Goal: Transaction & Acquisition: Purchase product/service

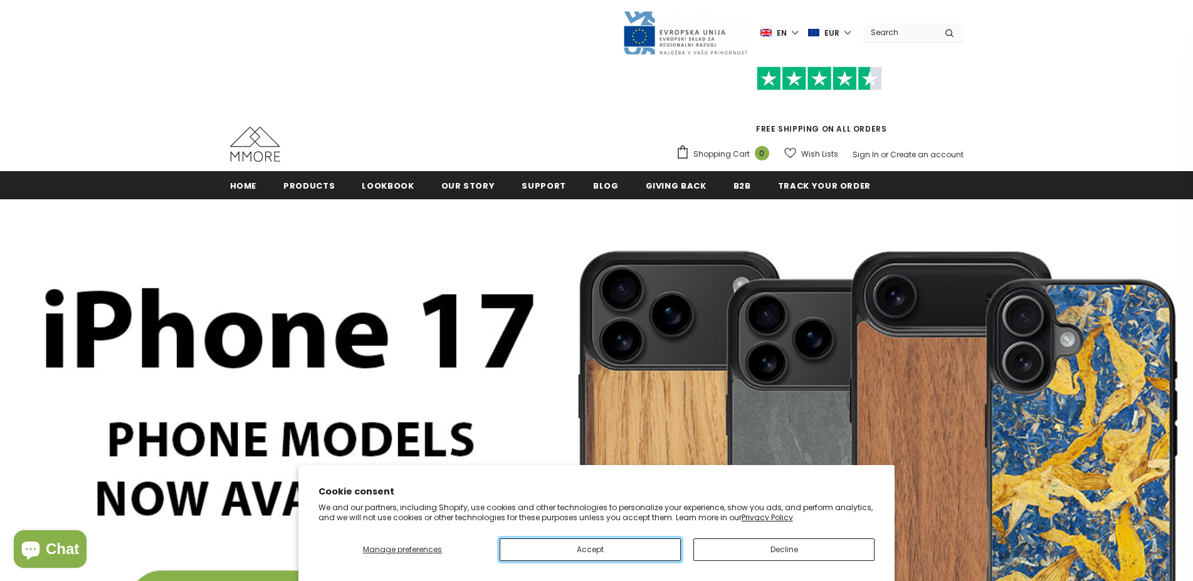
click at [580, 540] on button "Accept" at bounding box center [590, 550] width 181 height 23
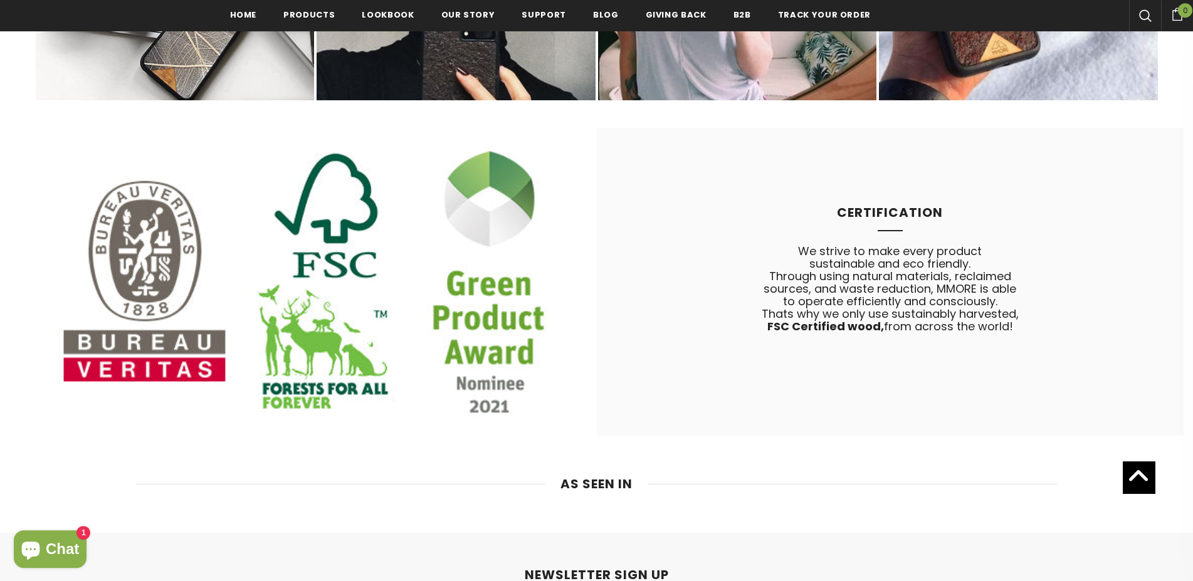
scroll to position [7789, 0]
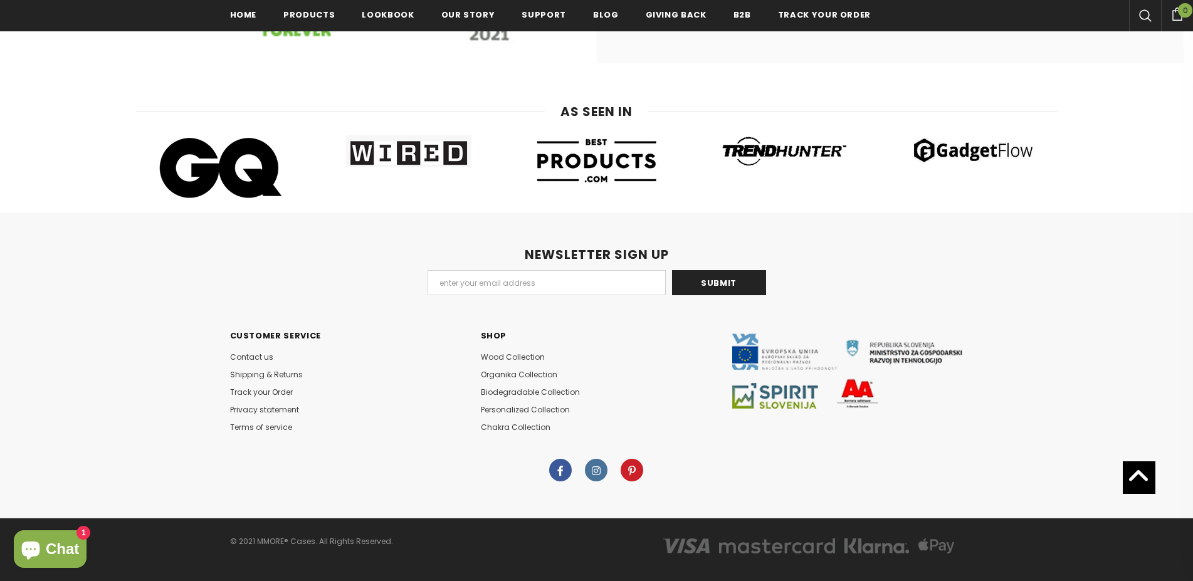
drag, startPoint x: 971, startPoint y: 187, endPoint x: 1020, endPoint y: 525, distance: 341.4
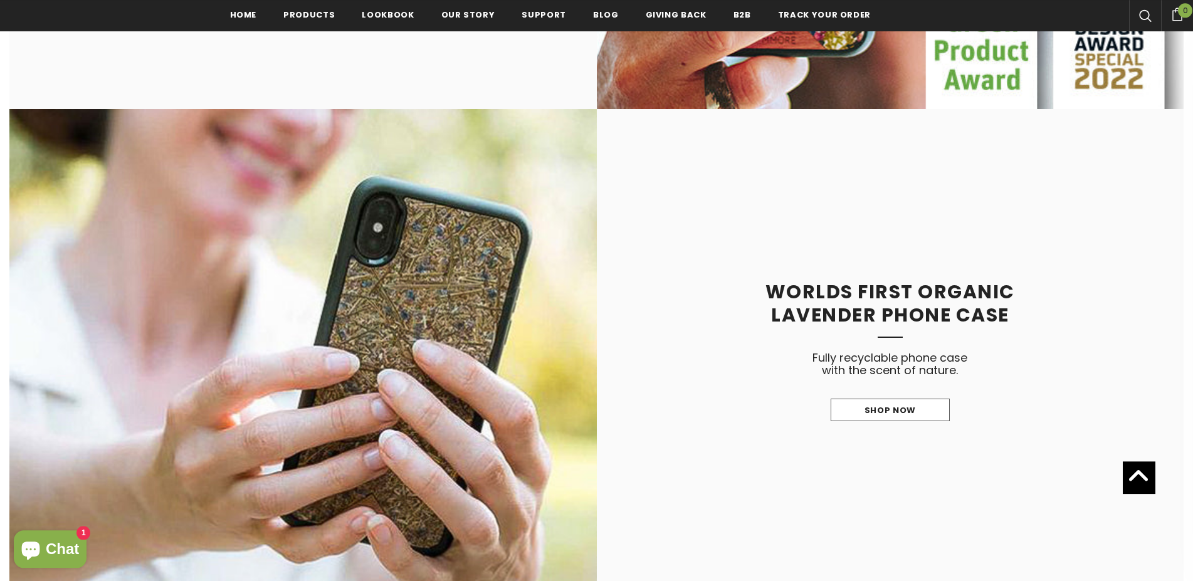
scroll to position [0, 0]
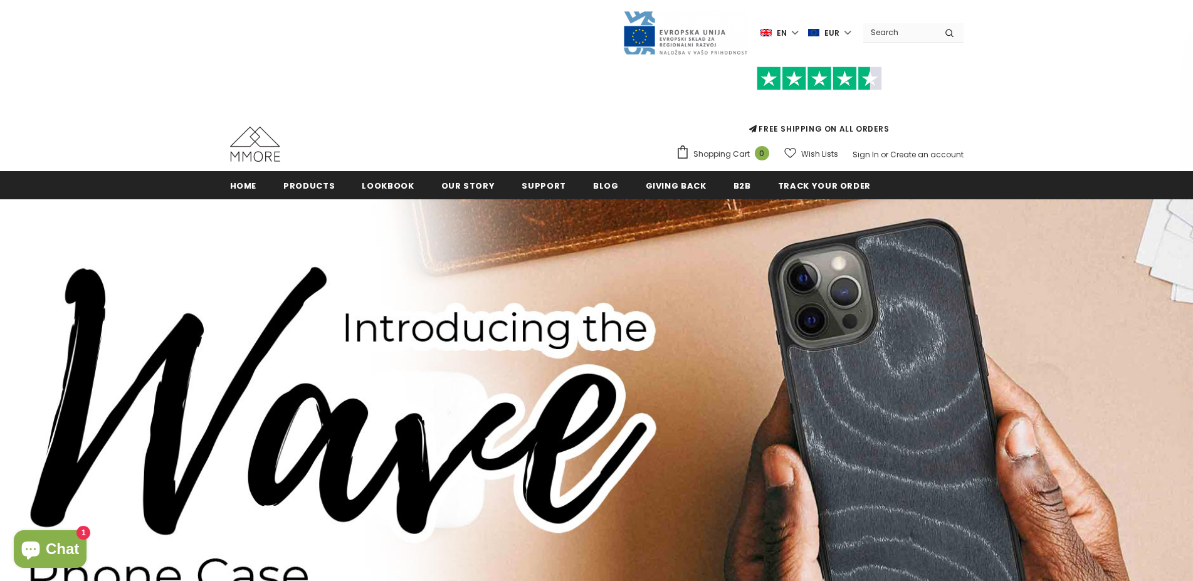
drag, startPoint x: 1036, startPoint y: 428, endPoint x: 938, endPoint y: -71, distance: 508.0
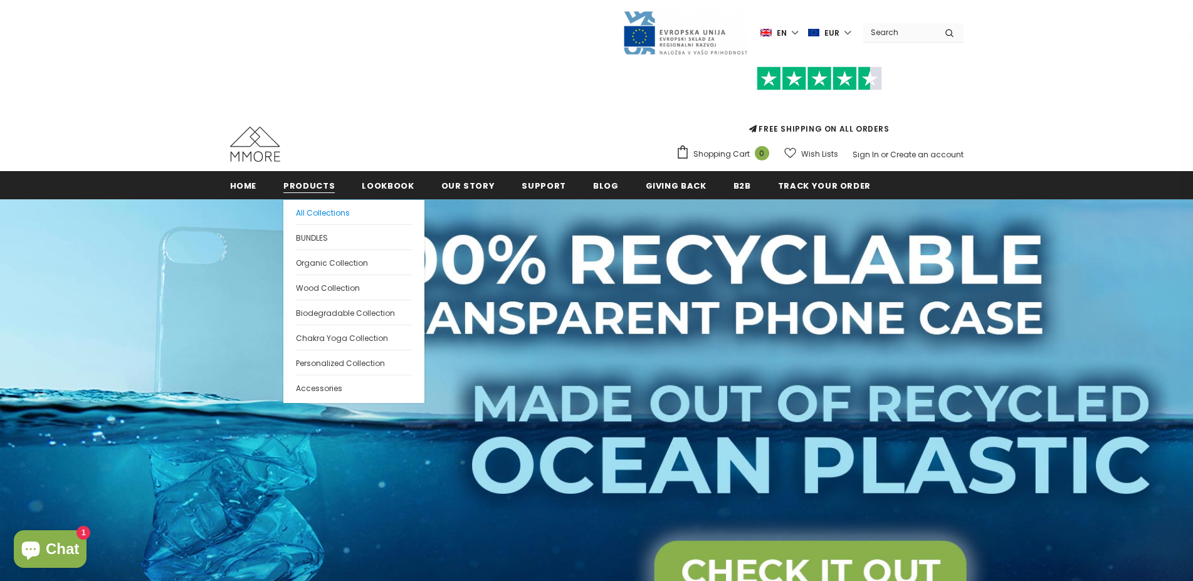
click at [326, 216] on span "All Collections" at bounding box center [323, 213] width 54 height 11
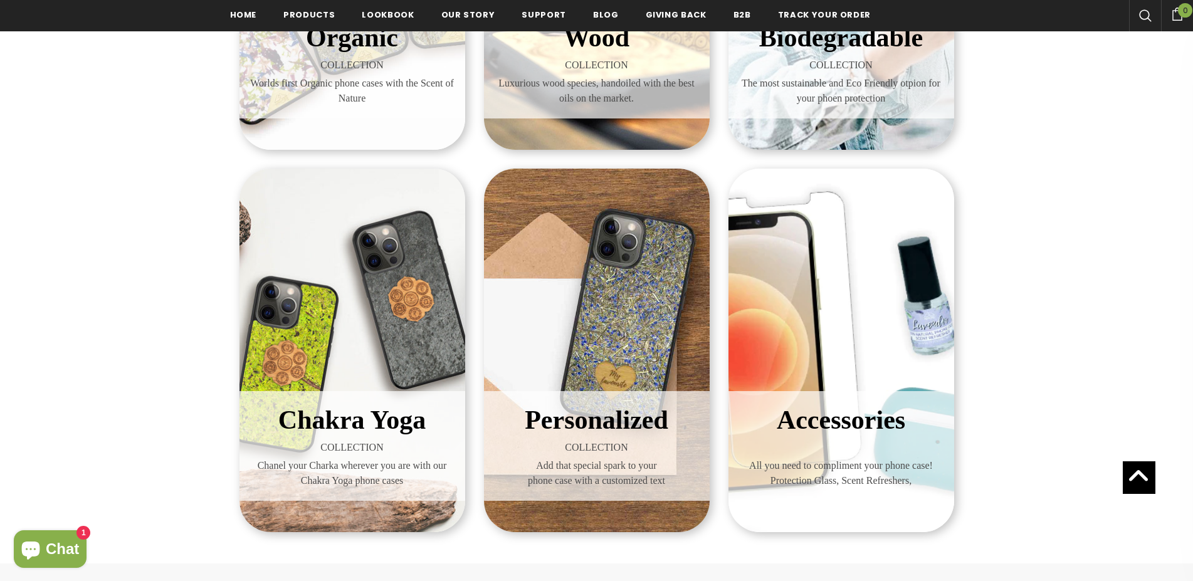
scroll to position [192, 0]
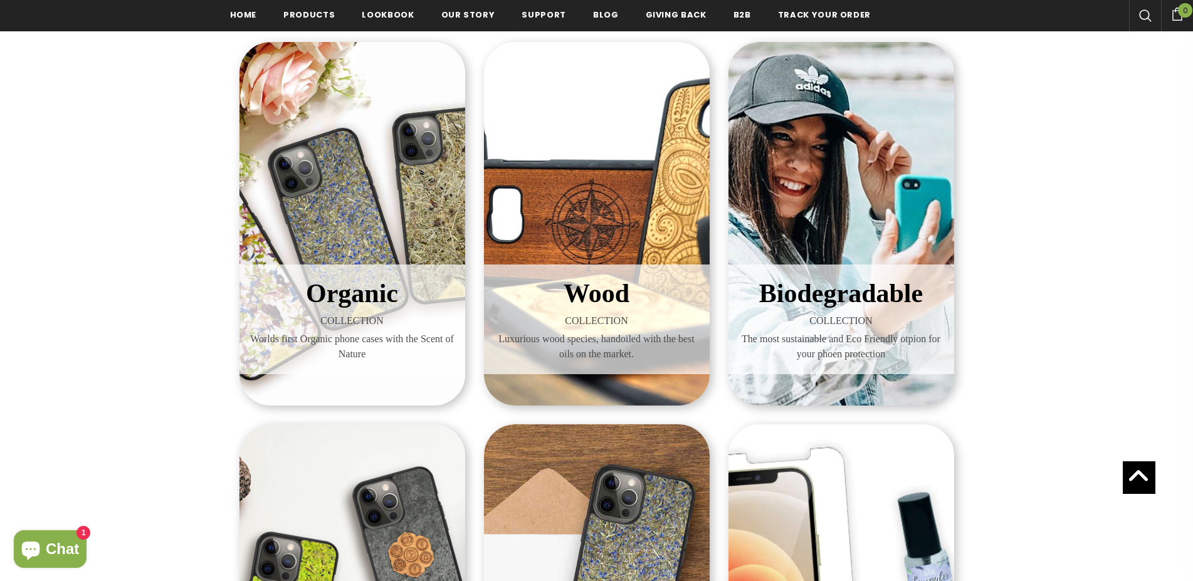
click at [875, 309] on h3 "Biodegradable" at bounding box center [841, 293] width 207 height 39
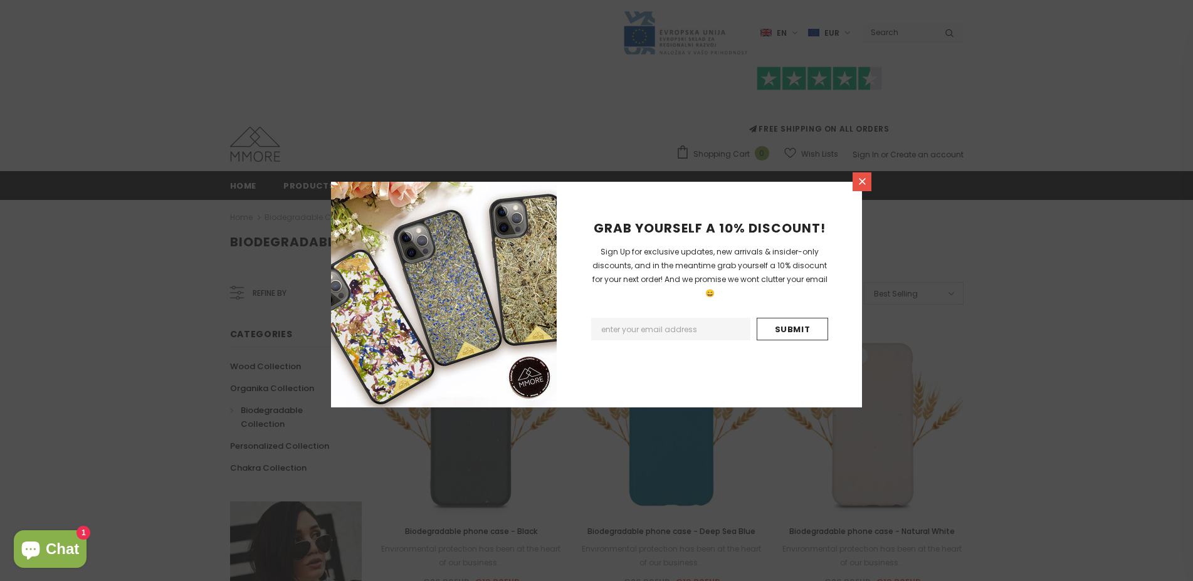
click at [865, 181] on icon at bounding box center [862, 181] width 11 height 11
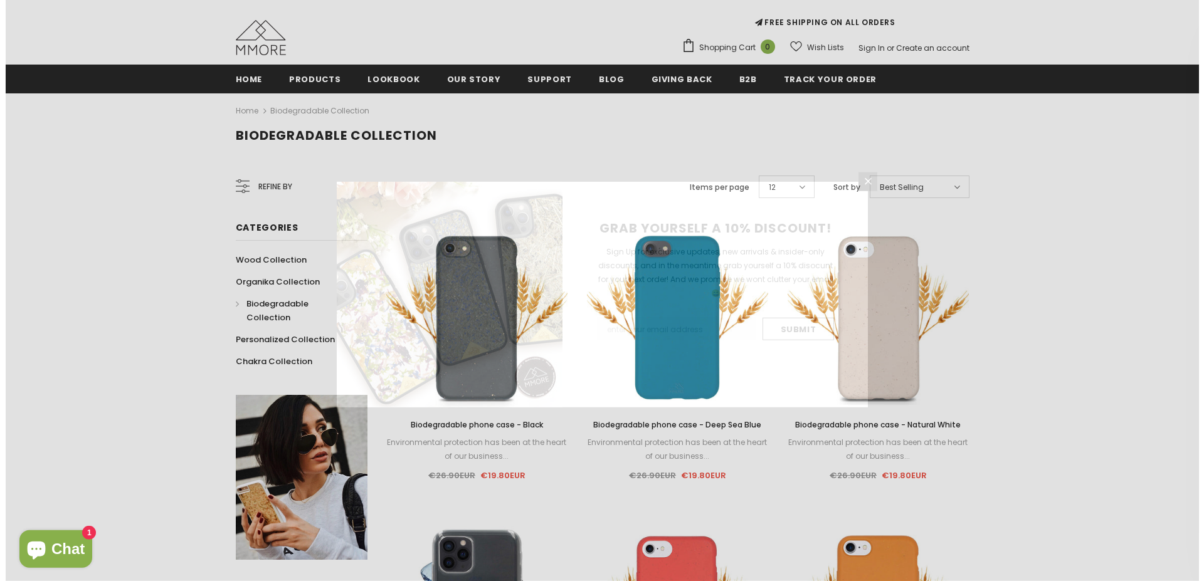
scroll to position [128, 0]
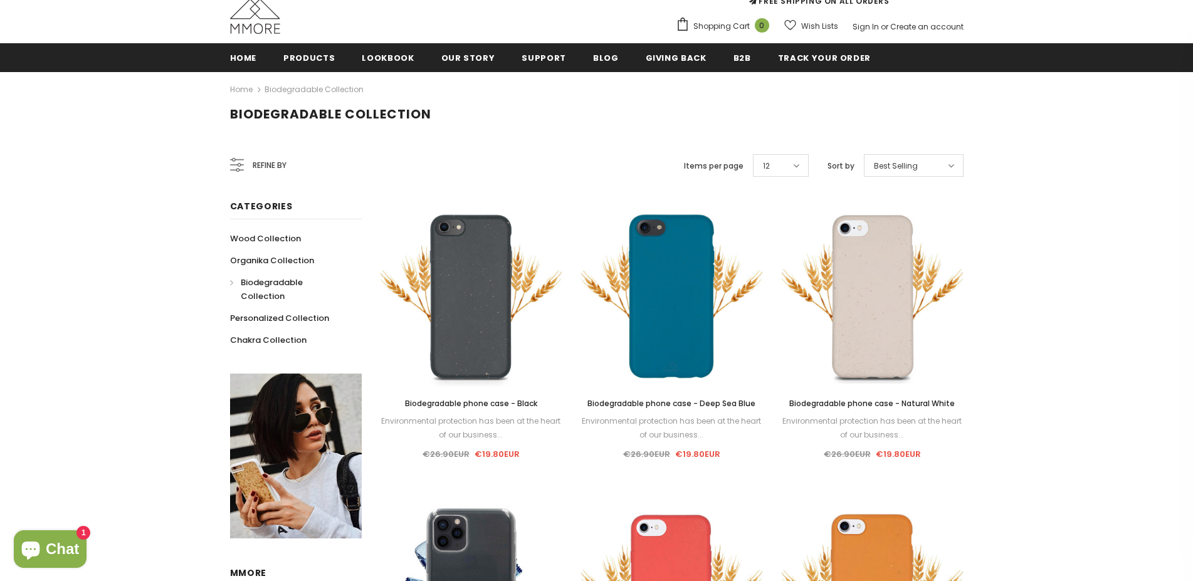
click at [241, 165] on icon at bounding box center [239, 165] width 4 height 4
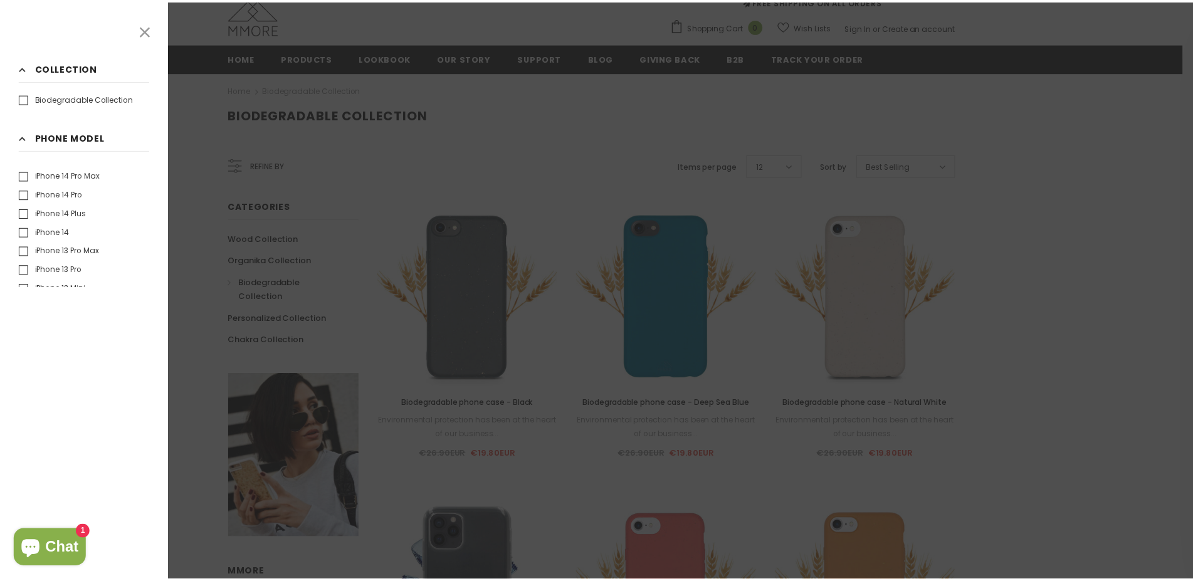
scroll to position [0, 0]
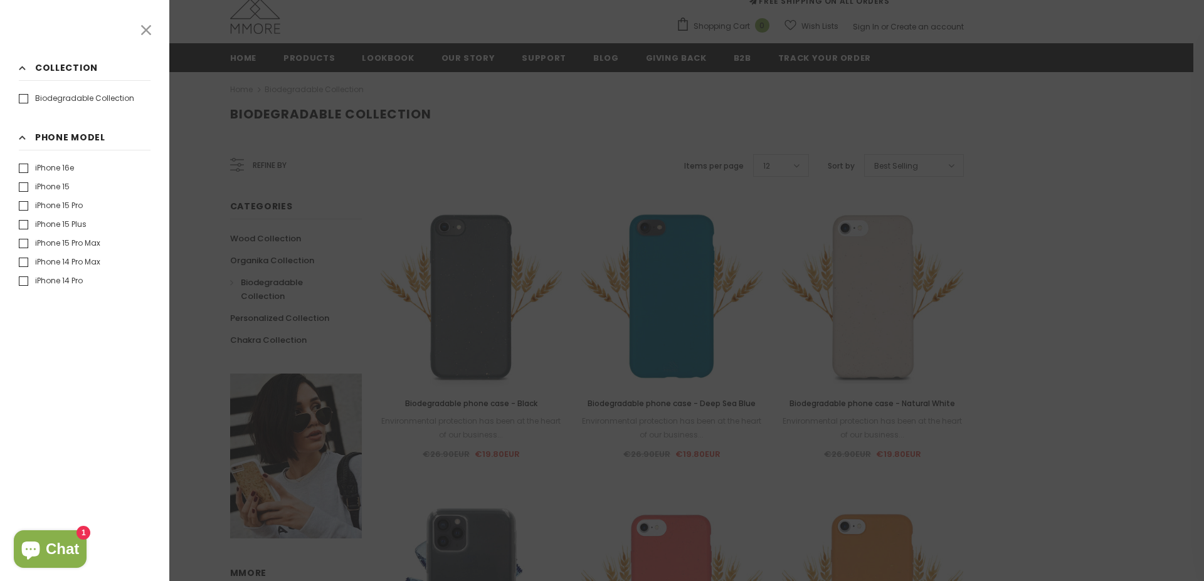
click at [146, 36] on icon at bounding box center [146, 30] width 16 height 16
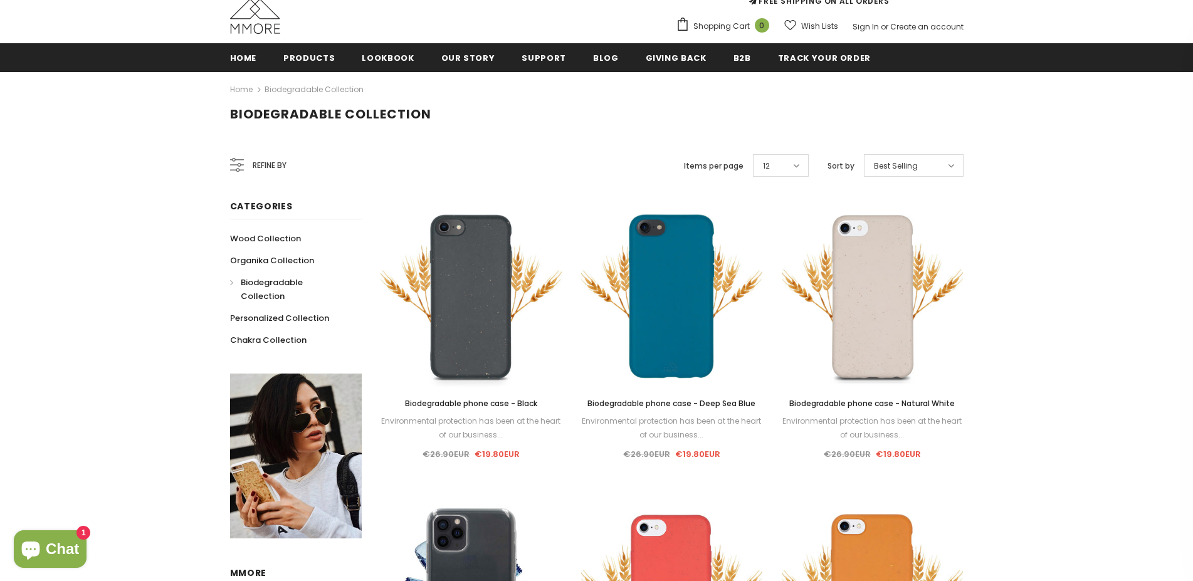
click at [238, 87] on link "Home" at bounding box center [241, 89] width 23 height 15
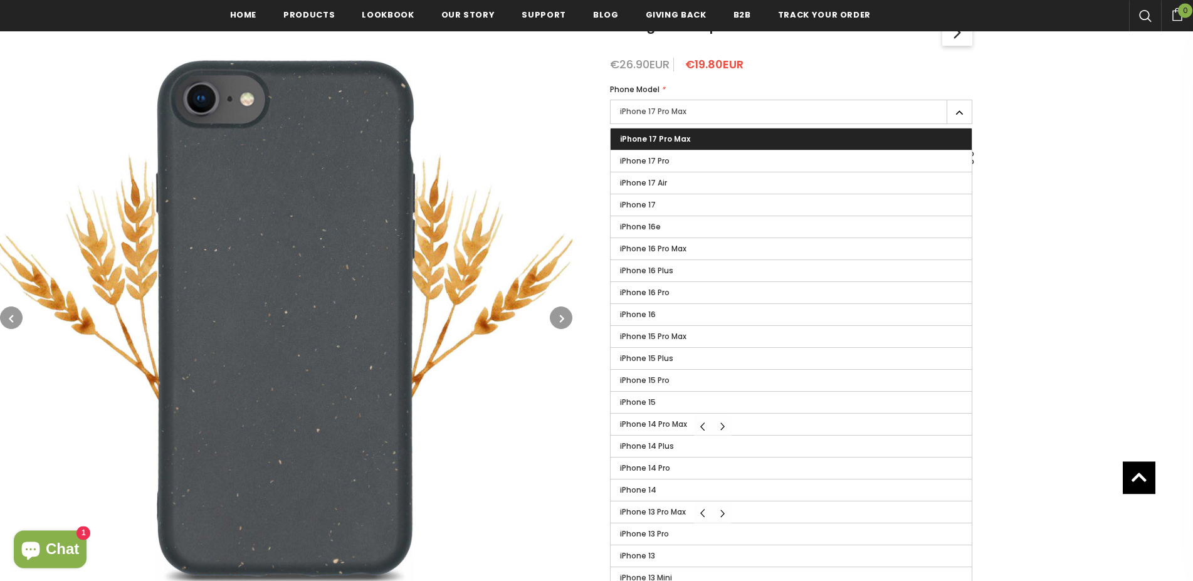
scroll to position [195, 0]
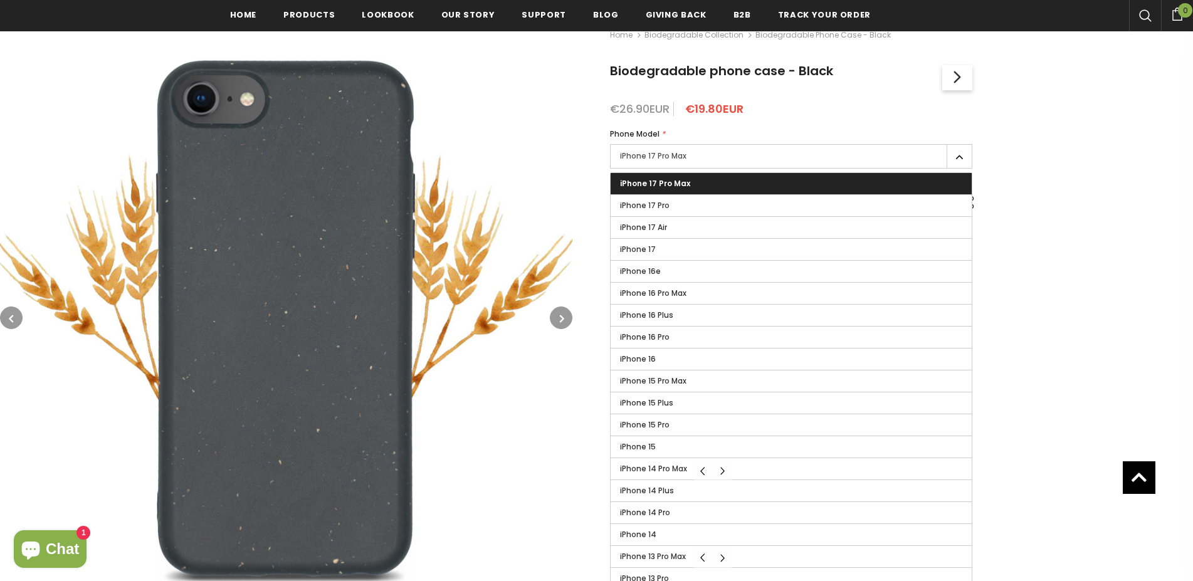
click at [839, 162] on label "iPhone 17 Pro Max" at bounding box center [791, 156] width 362 height 24
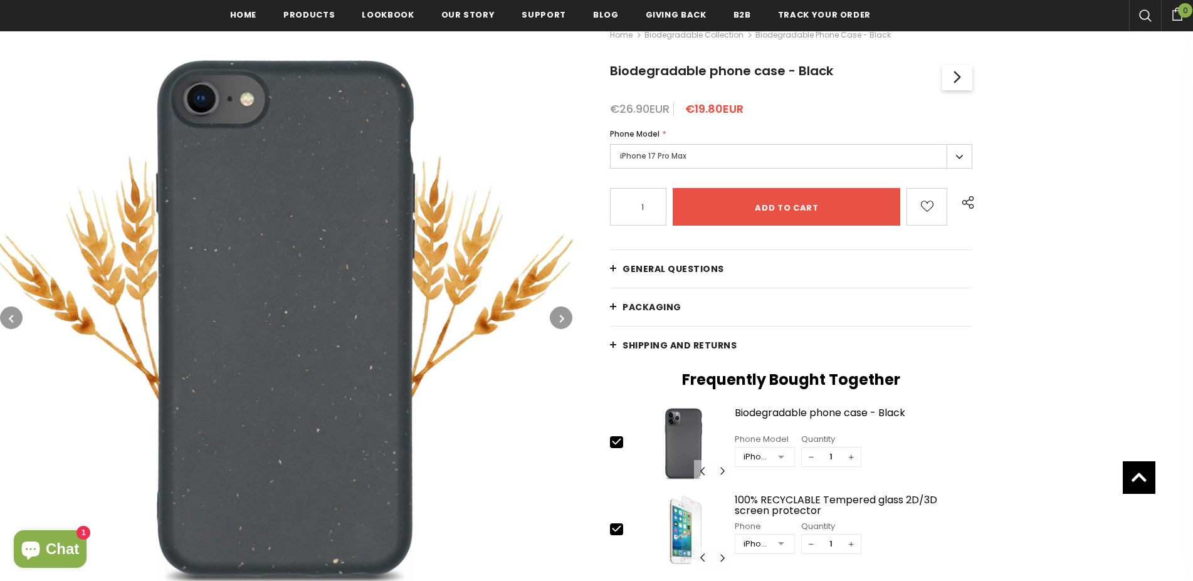
click at [795, 148] on label "iPhone 17 Pro Max" at bounding box center [791, 156] width 362 height 24
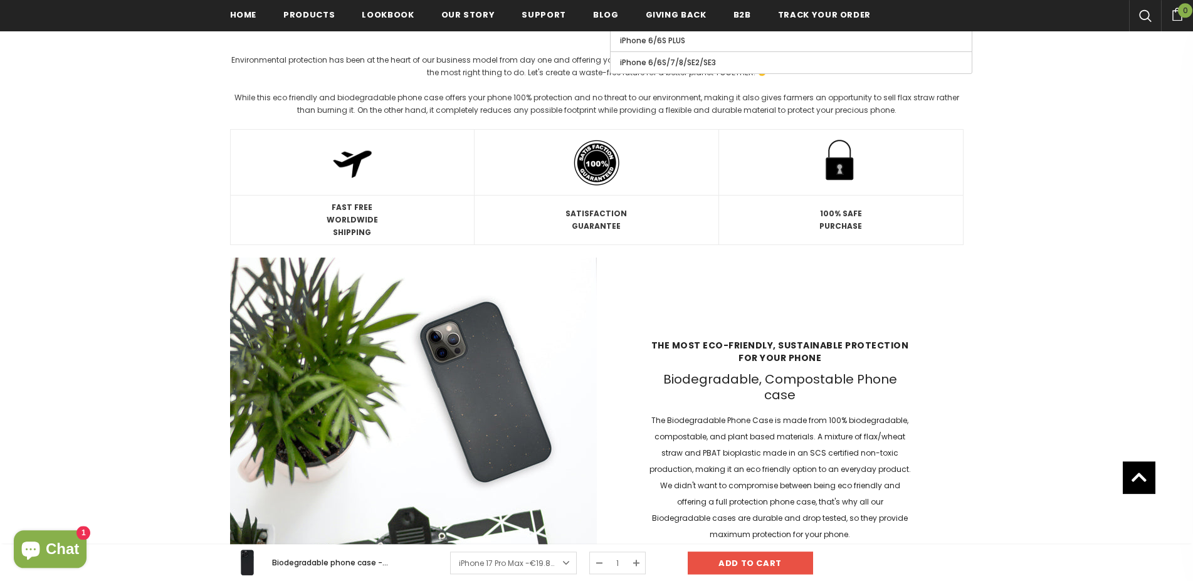
scroll to position [1026, 0]
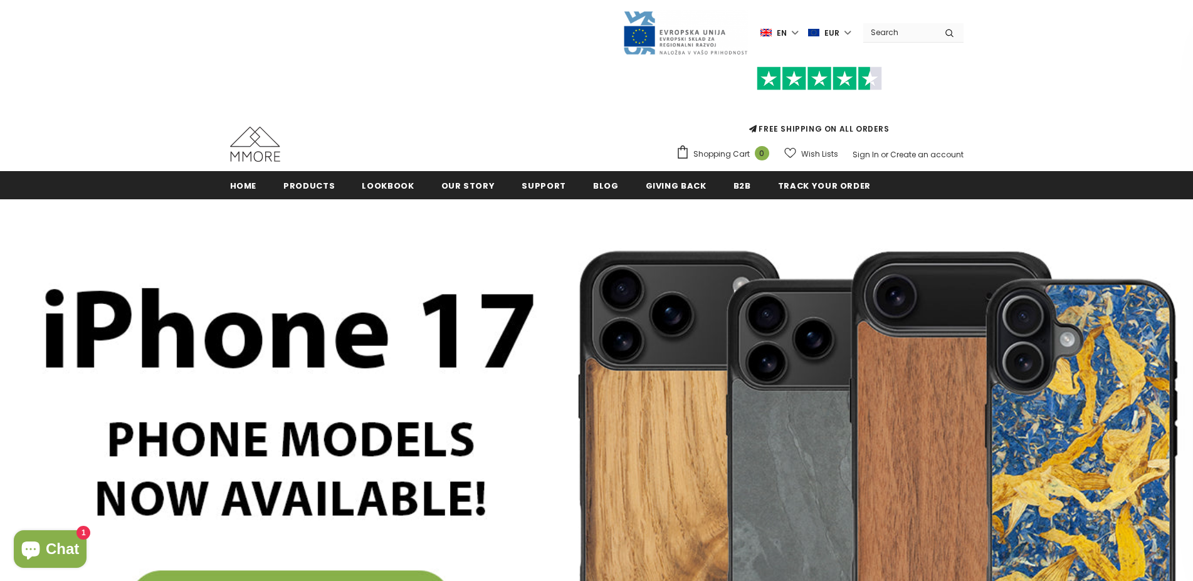
click at [314, 213] on img at bounding box center [596, 460] width 1193 height 522
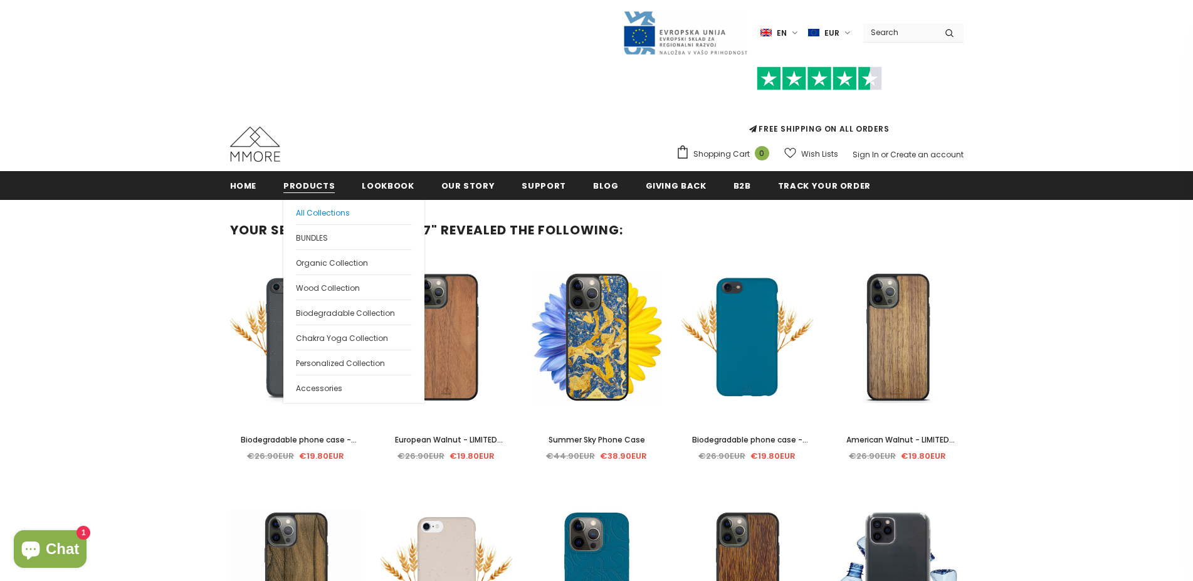
click at [322, 209] on span "All Collections" at bounding box center [323, 213] width 54 height 11
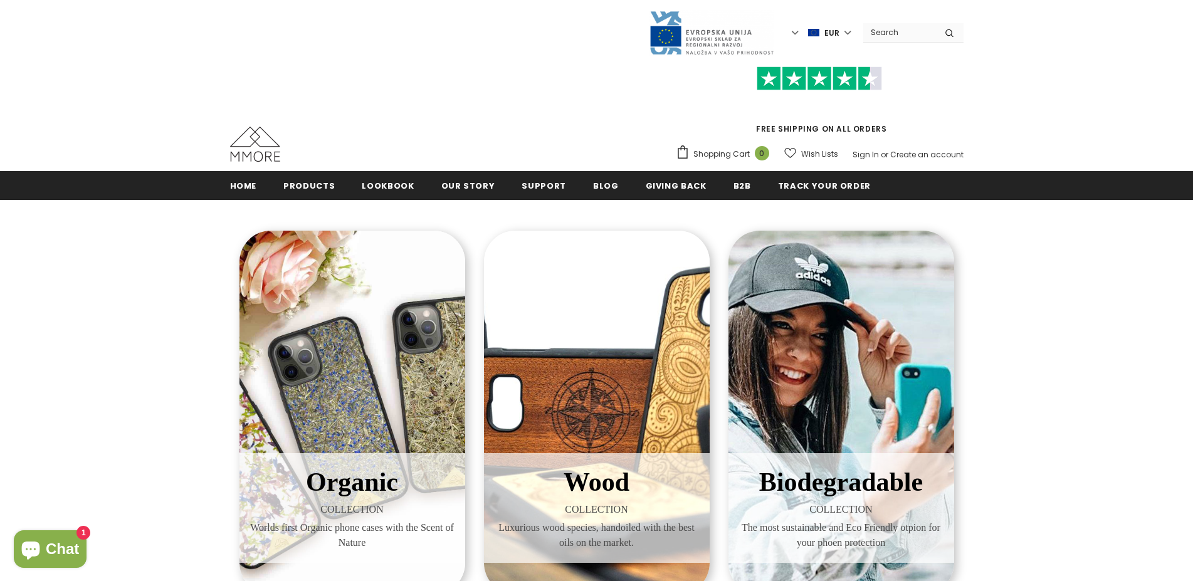
click at [600, 265] on div "Wood COLLECTION Luxurious wood species, handoiled with the best oils on the mar…" at bounding box center [597, 413] width 226 height 364
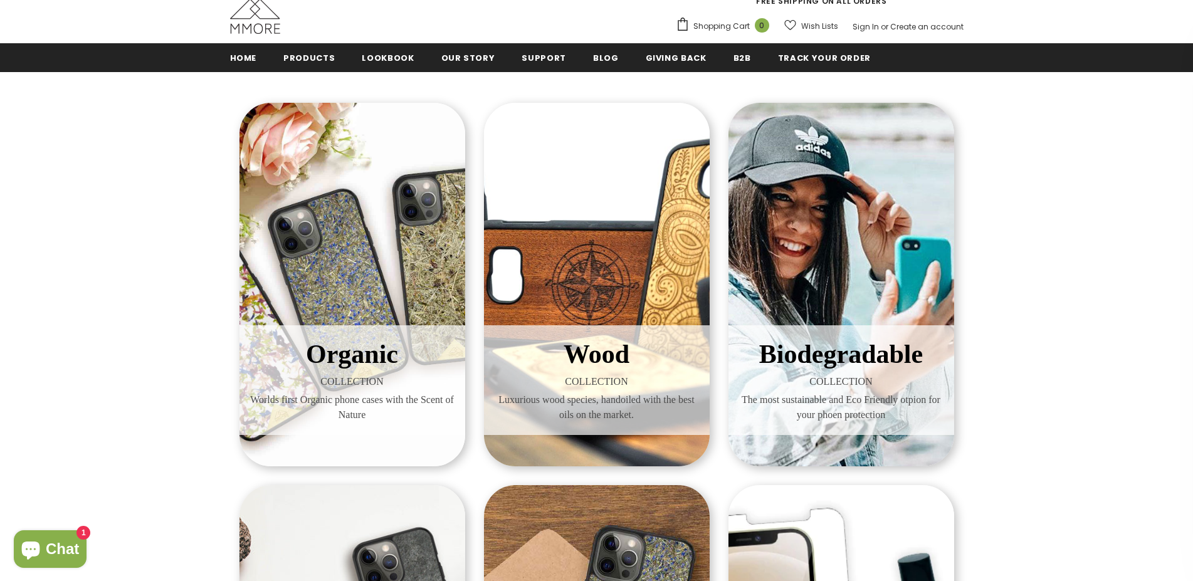
click at [602, 354] on span "Wood" at bounding box center [597, 354] width 66 height 29
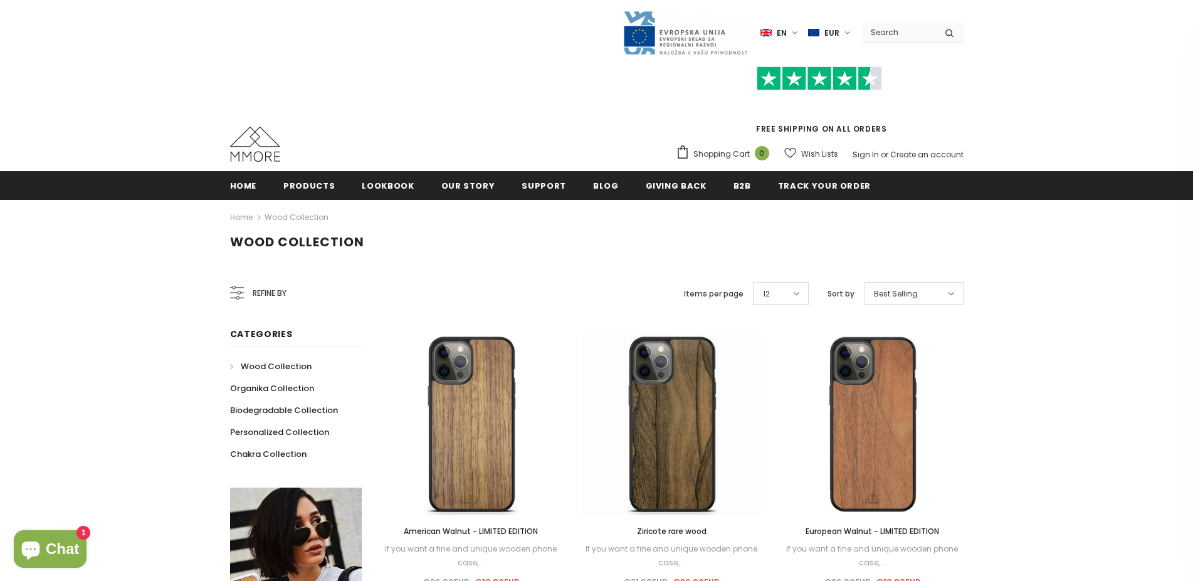
click at [240, 293] on icon at bounding box center [237, 293] width 14 height 14
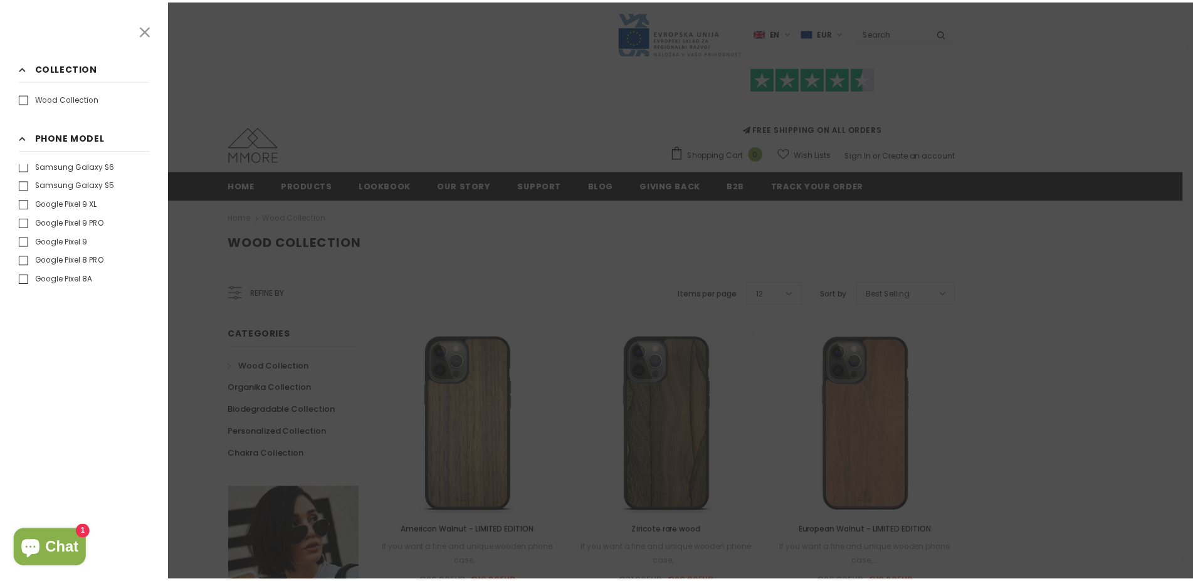
scroll to position [1279, 0]
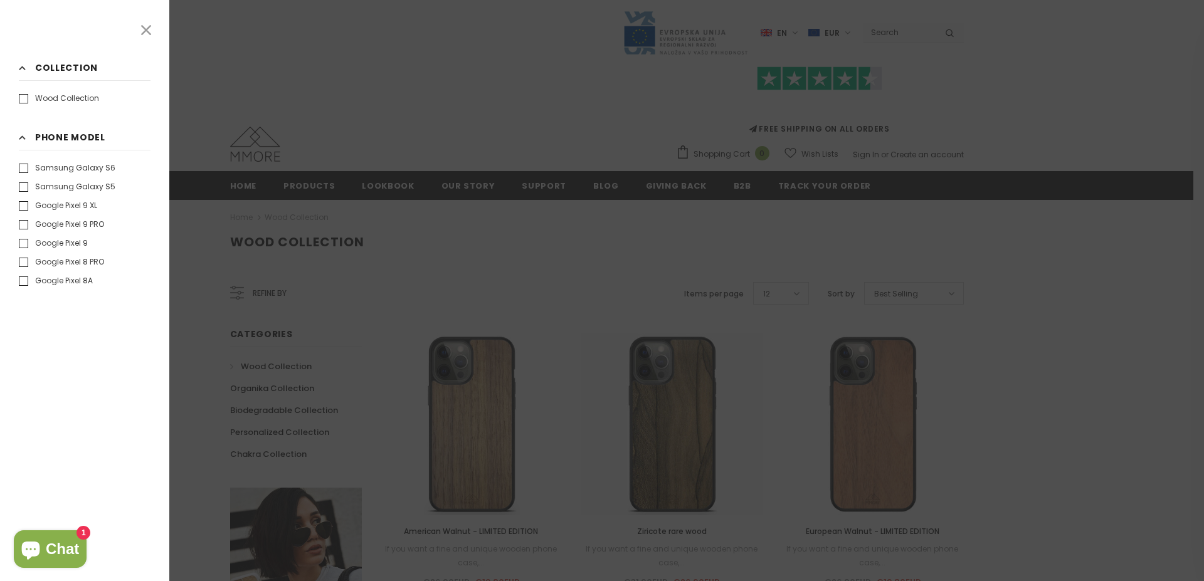
click at [26, 206] on label "Google Pixel 9 XL" at bounding box center [58, 205] width 78 height 13
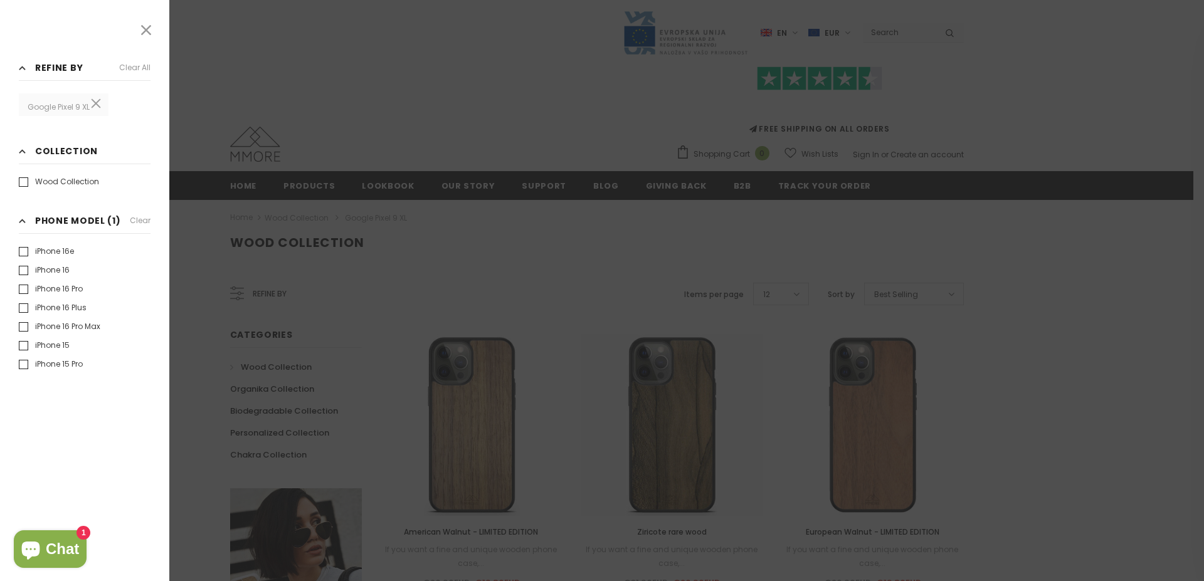
click at [1015, 264] on div at bounding box center [602, 290] width 1204 height 581
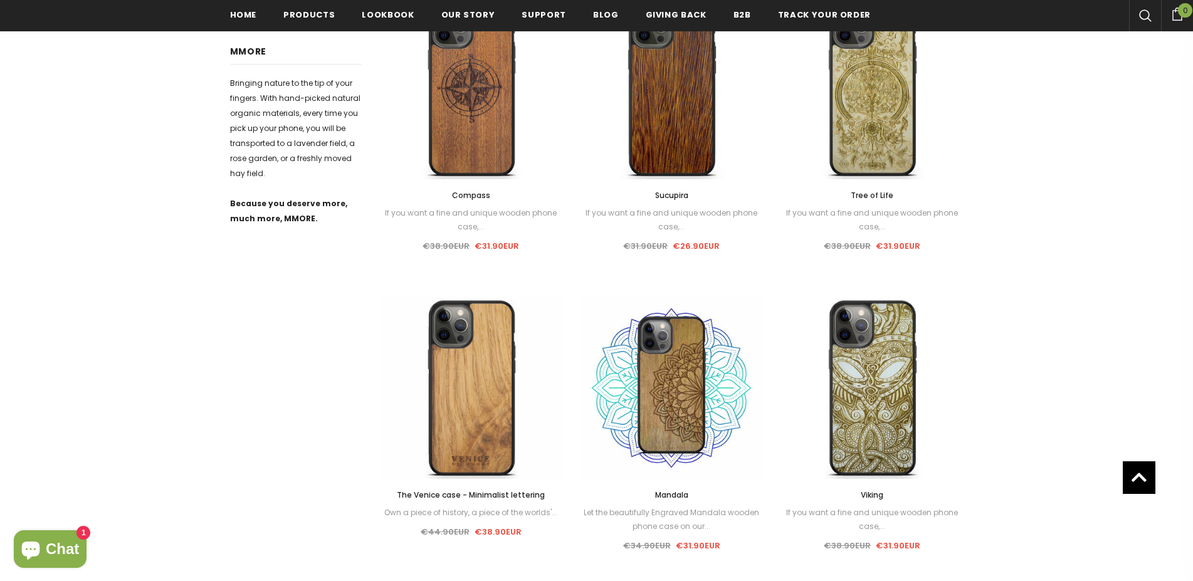
scroll to position [192, 0]
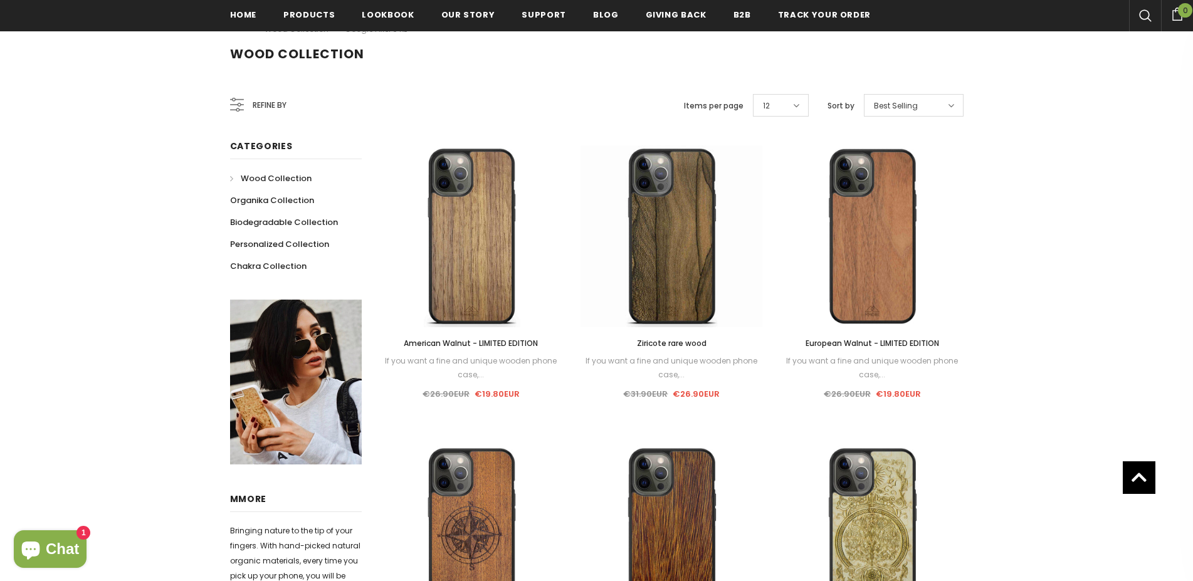
click at [244, 108] on div "Refine by" at bounding box center [258, 105] width 56 height 30
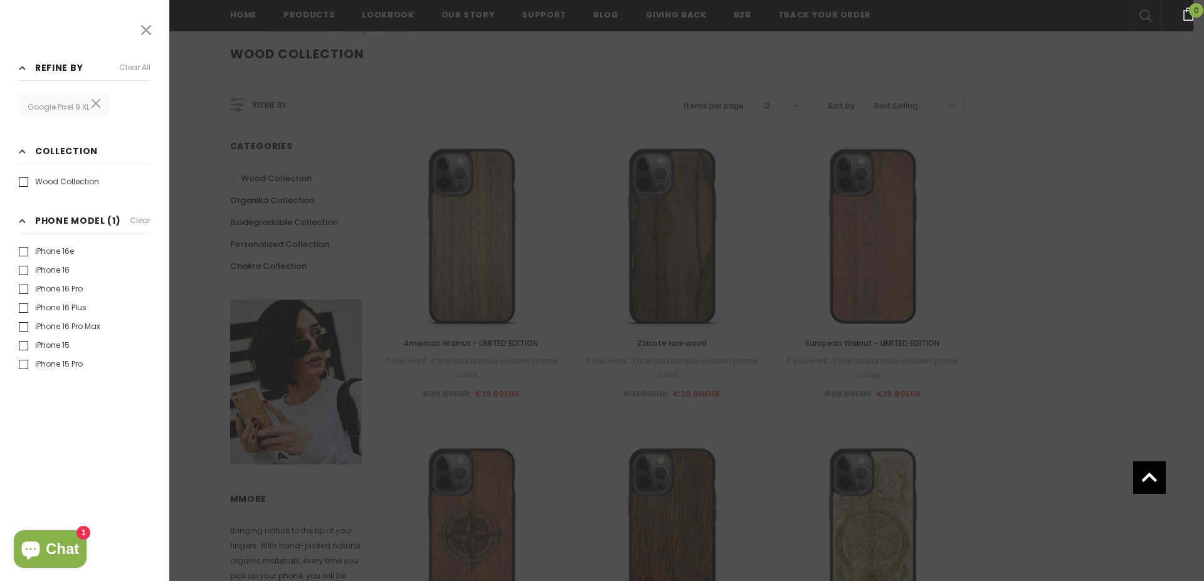
click at [26, 182] on label "Wood Collection" at bounding box center [59, 182] width 80 height 13
click at [604, 261] on div at bounding box center [602, 290] width 1204 height 581
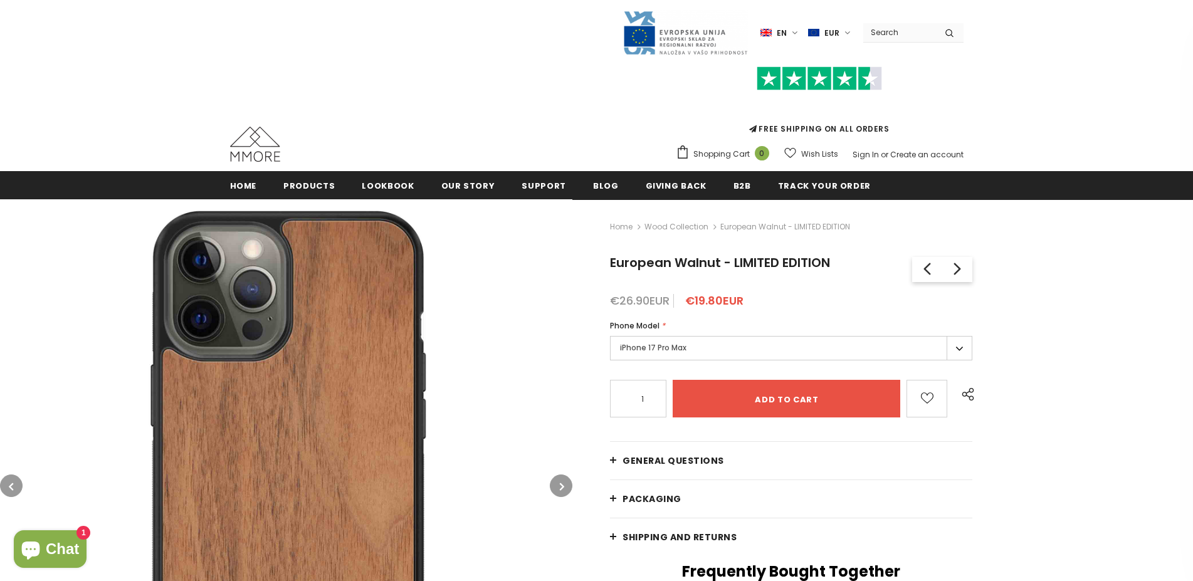
click at [831, 345] on label "iPhone 17 Pro Max" at bounding box center [791, 348] width 362 height 24
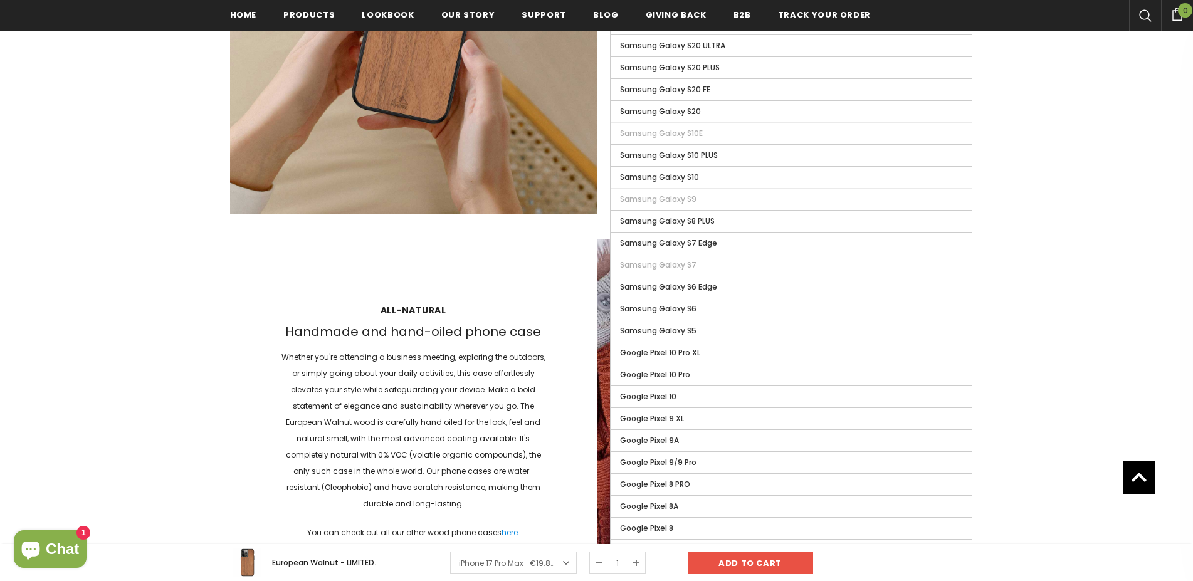
scroll to position [1602, 0]
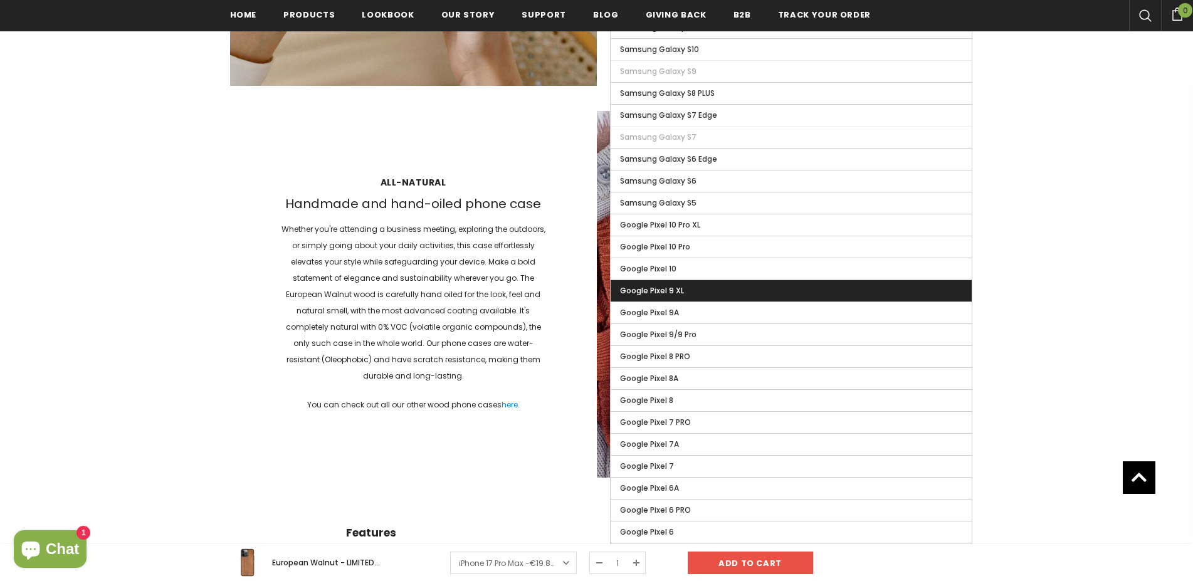
click at [678, 292] on span "Google Pixel 9 XL" at bounding box center [652, 290] width 64 height 11
click at [0, 0] on input "Google Pixel 9 XL" at bounding box center [0, 0] width 0 height 0
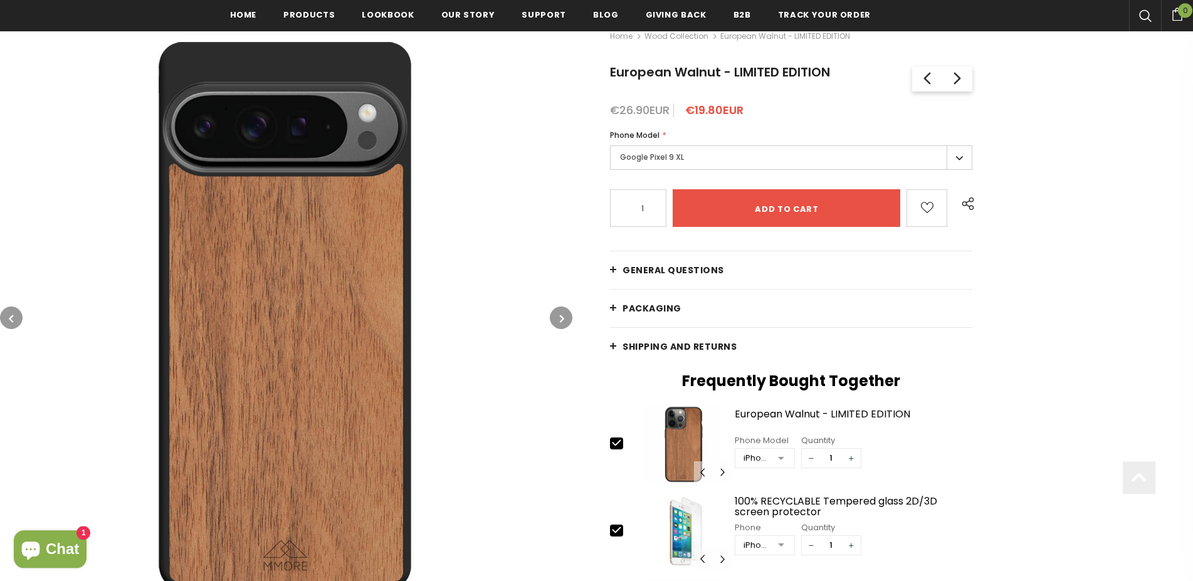
scroll to position [195, 0]
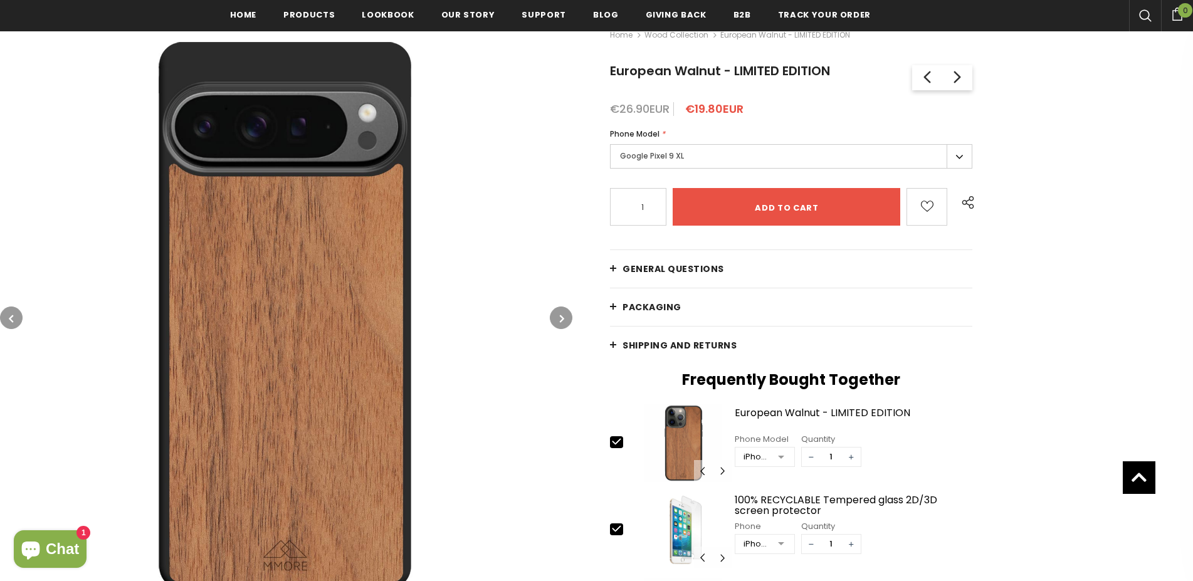
click at [611, 271] on link "General Questions" at bounding box center [791, 269] width 362 height 38
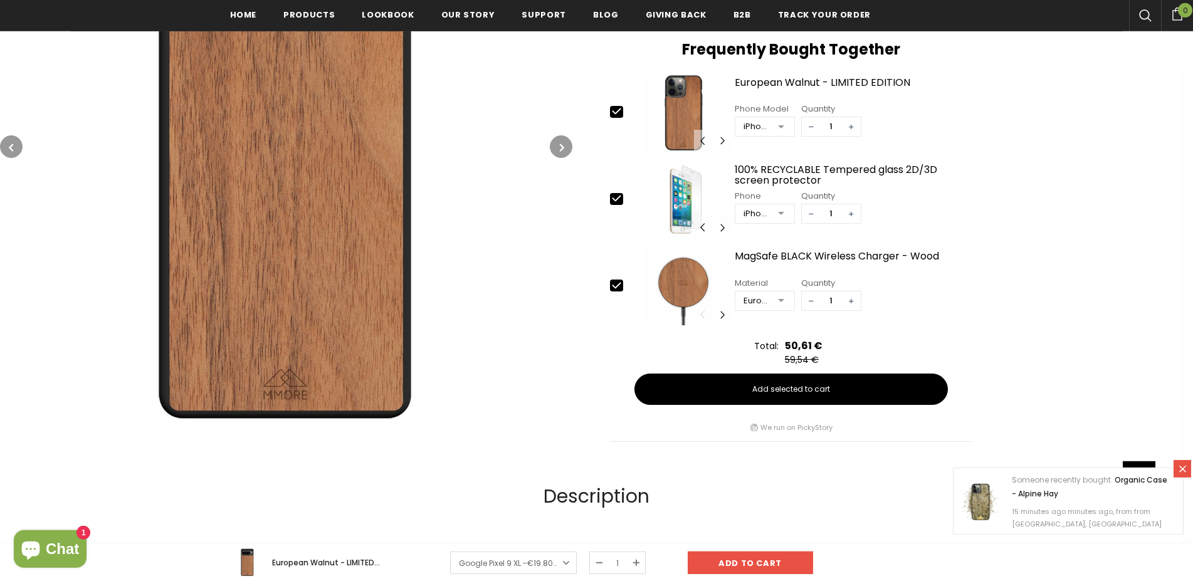
scroll to position [1921, 0]
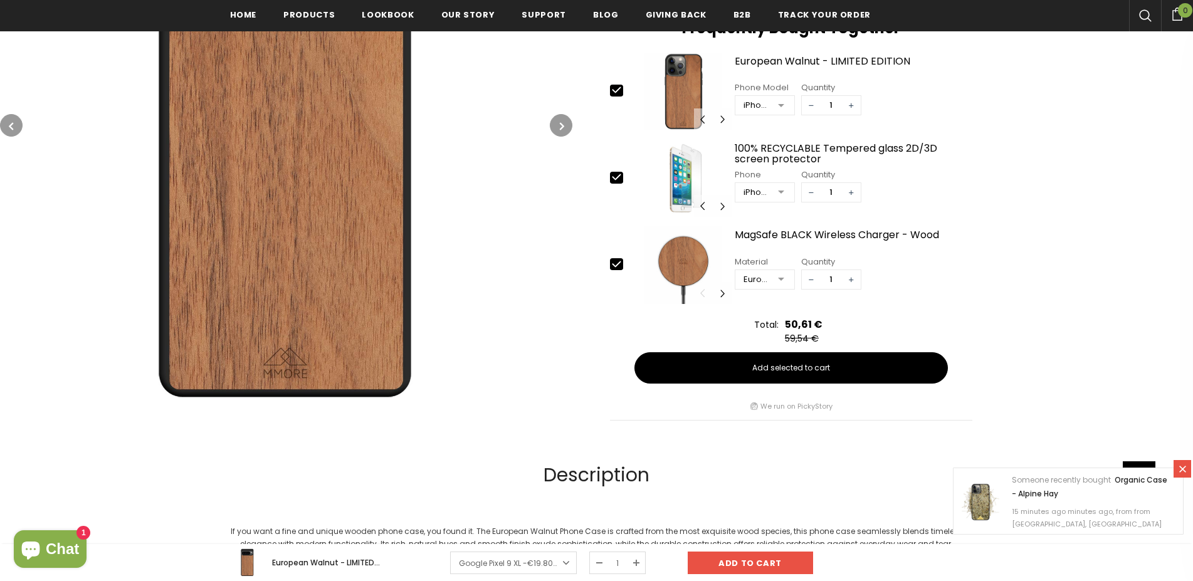
click at [619, 271] on icon at bounding box center [616, 264] width 13 height 13
type input "0"
click at [617, 184] on icon at bounding box center [616, 177] width 13 height 13
type input "0"
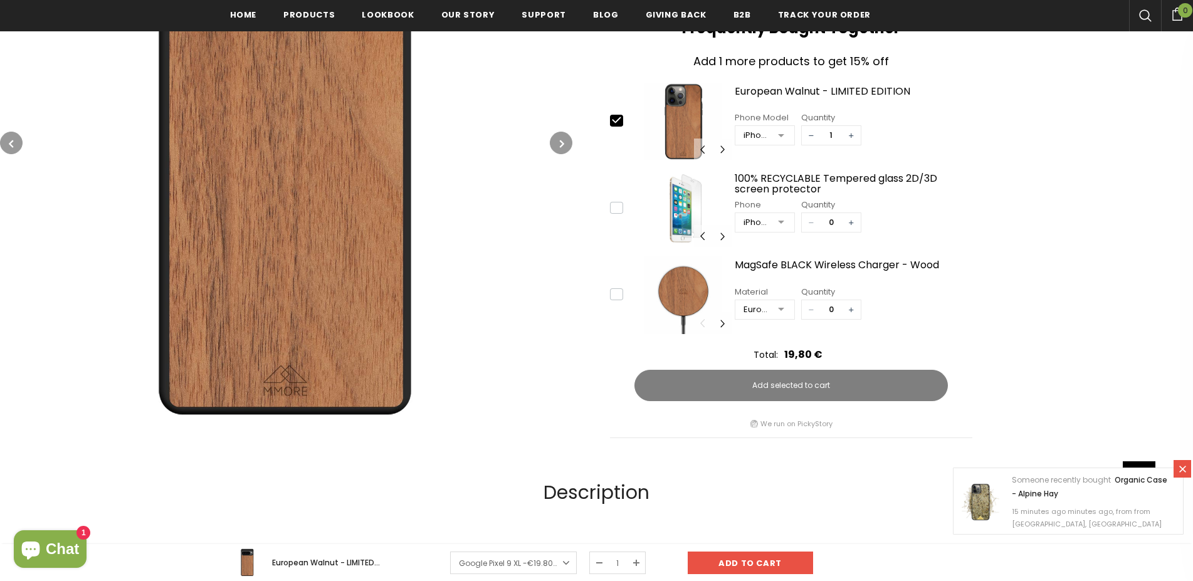
click at [615, 127] on icon at bounding box center [616, 119] width 13 height 13
type input "0"
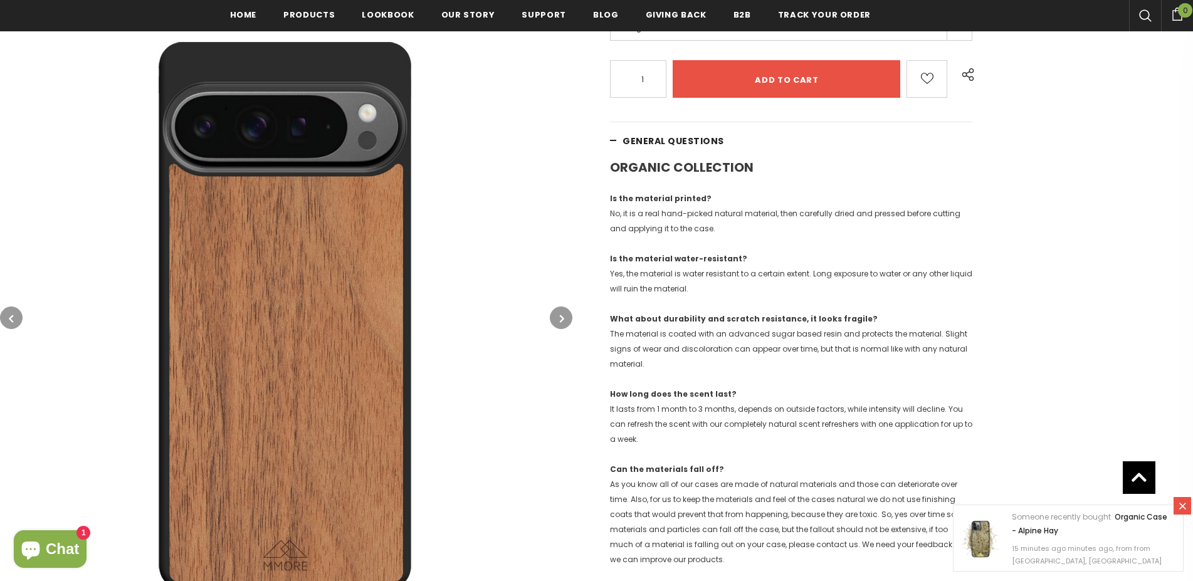
scroll to position [67, 0]
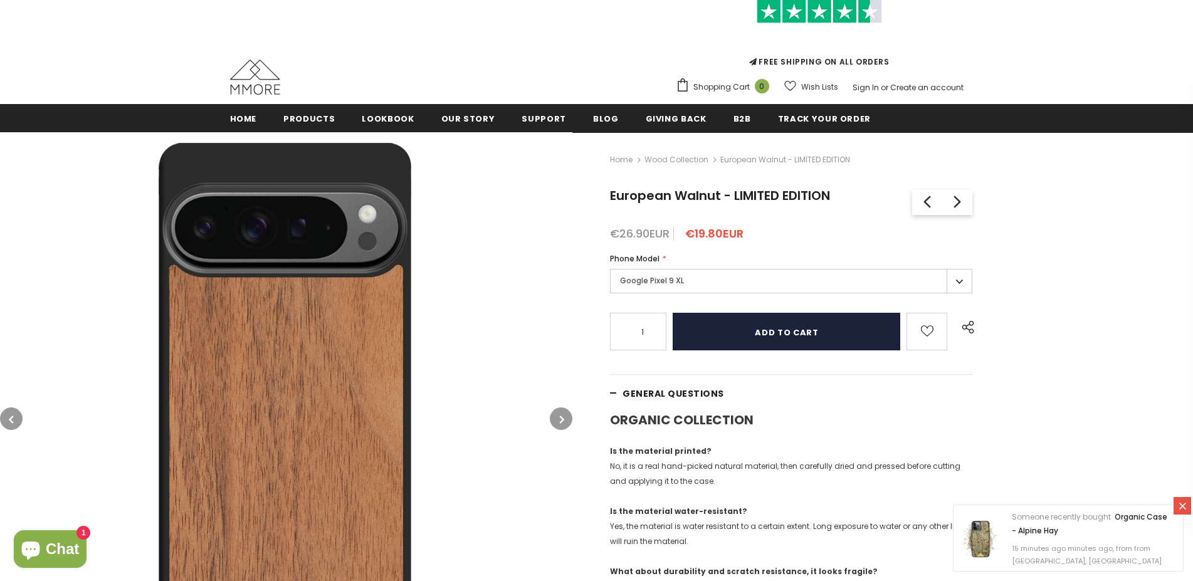
click at [787, 327] on input "Add to cart" at bounding box center [787, 332] width 228 height 38
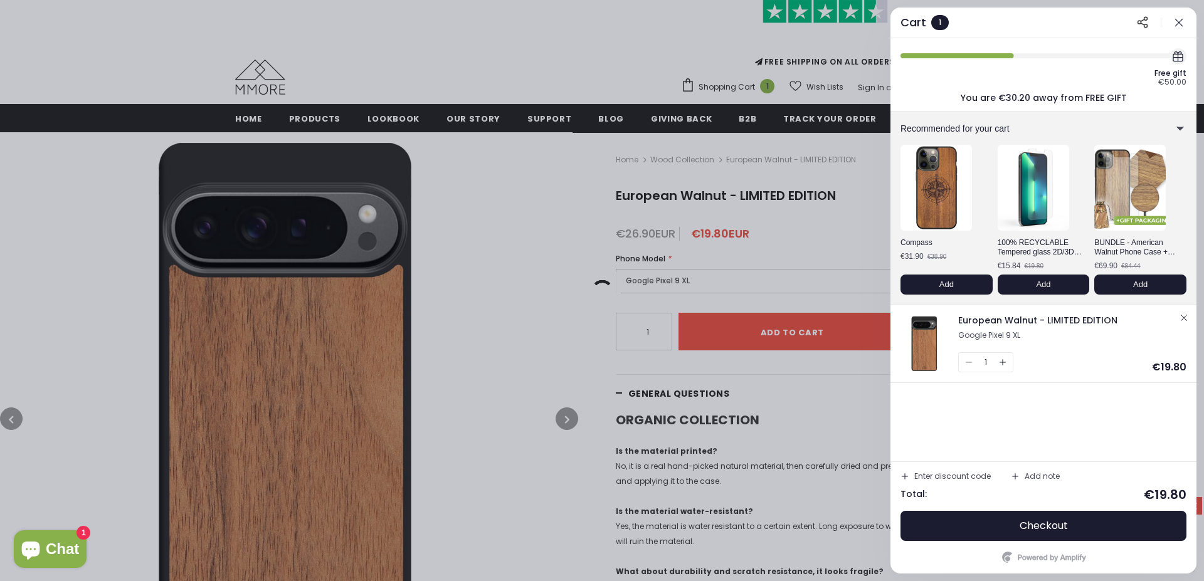
click at [722, 492] on div at bounding box center [602, 290] width 1204 height 581
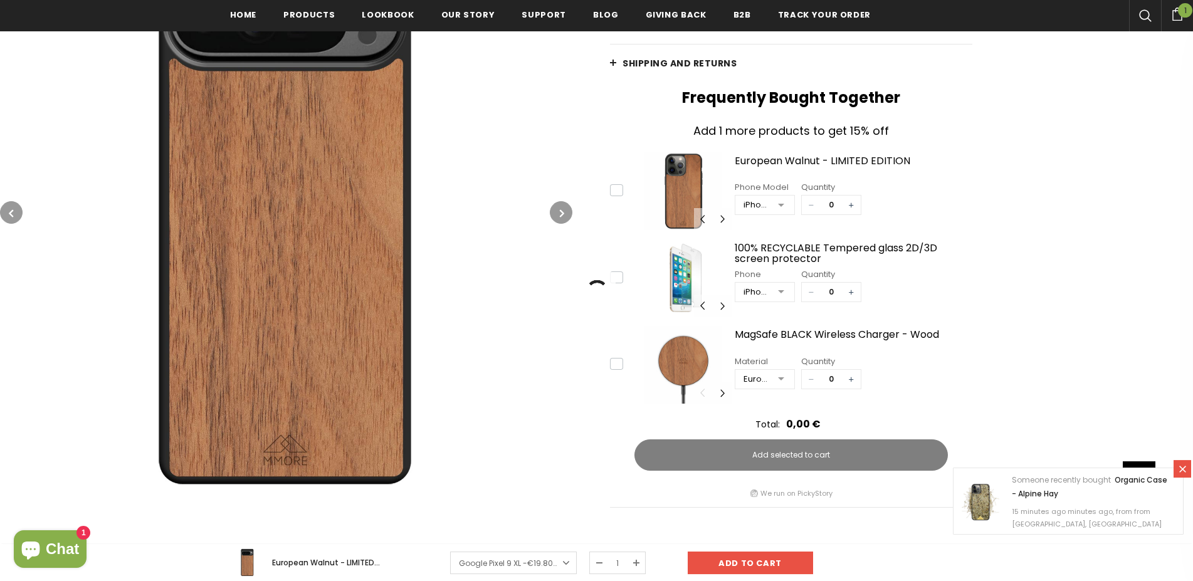
scroll to position [1861, 0]
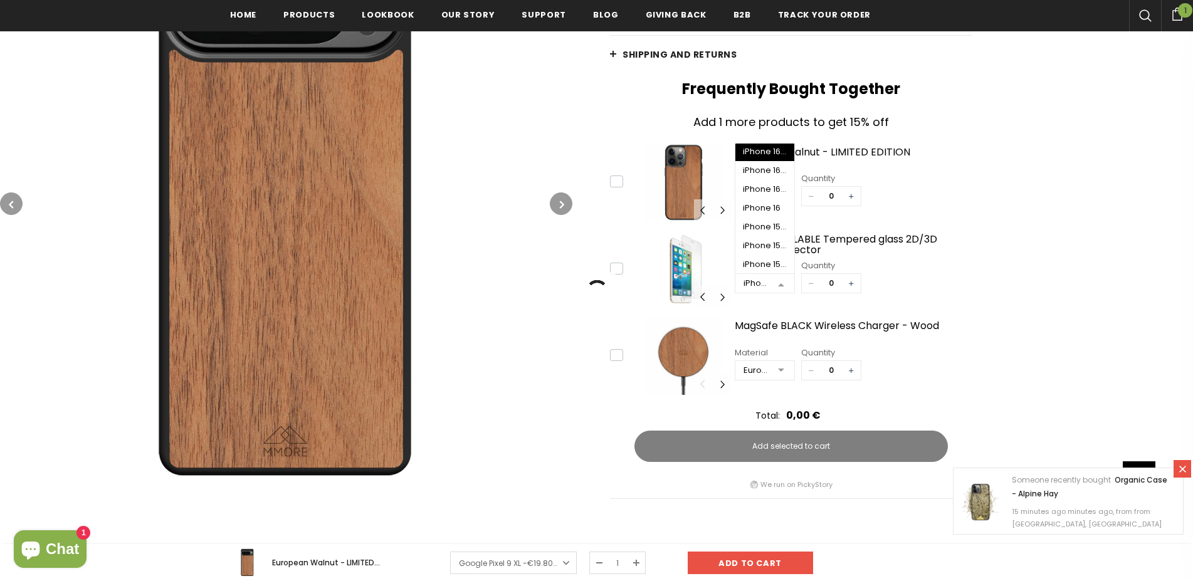
click at [778, 293] on div at bounding box center [781, 284] width 25 height 19
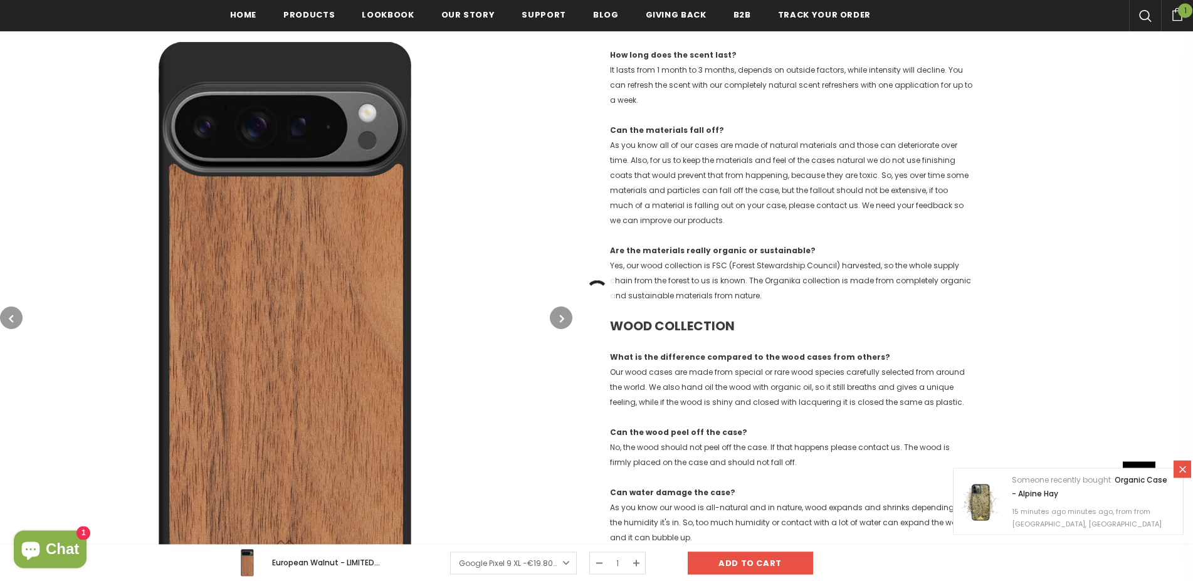
scroll to position [707, 0]
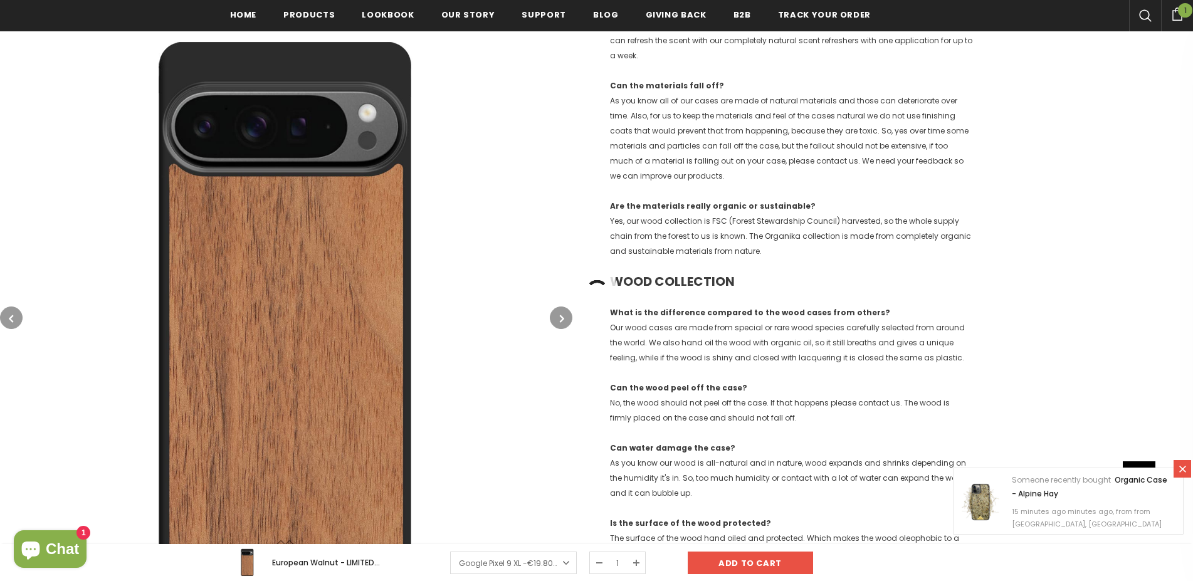
click at [949, 570] on div "European Walnut - LIMITED EDITION Google Pixel 9 XL - €19.80EUR €19.80EUR 1" at bounding box center [597, 563] width 752 height 28
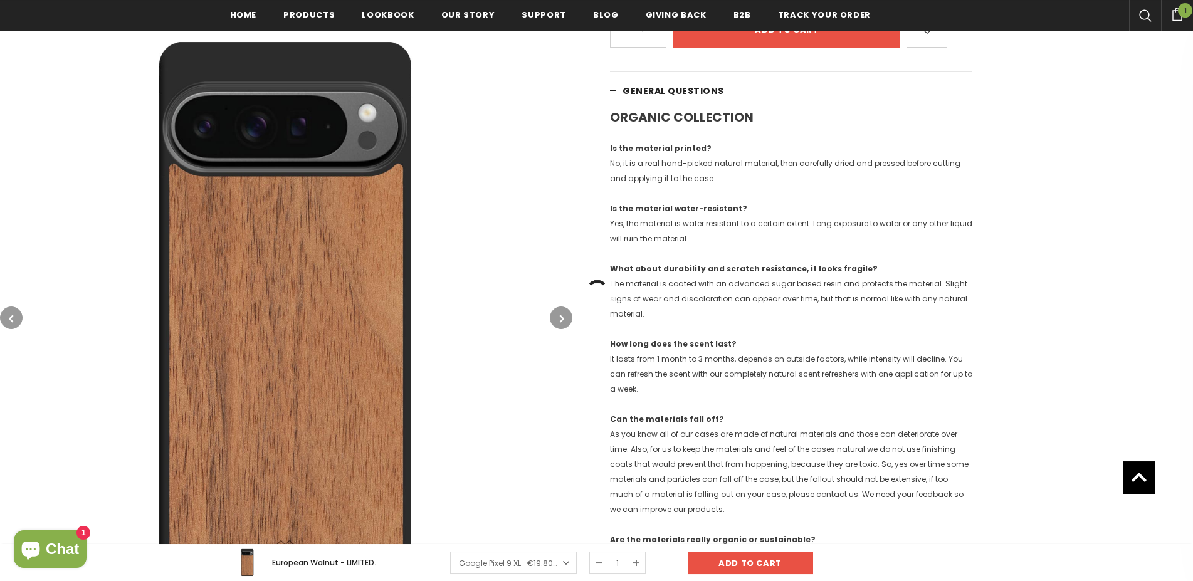
scroll to position [0, 0]
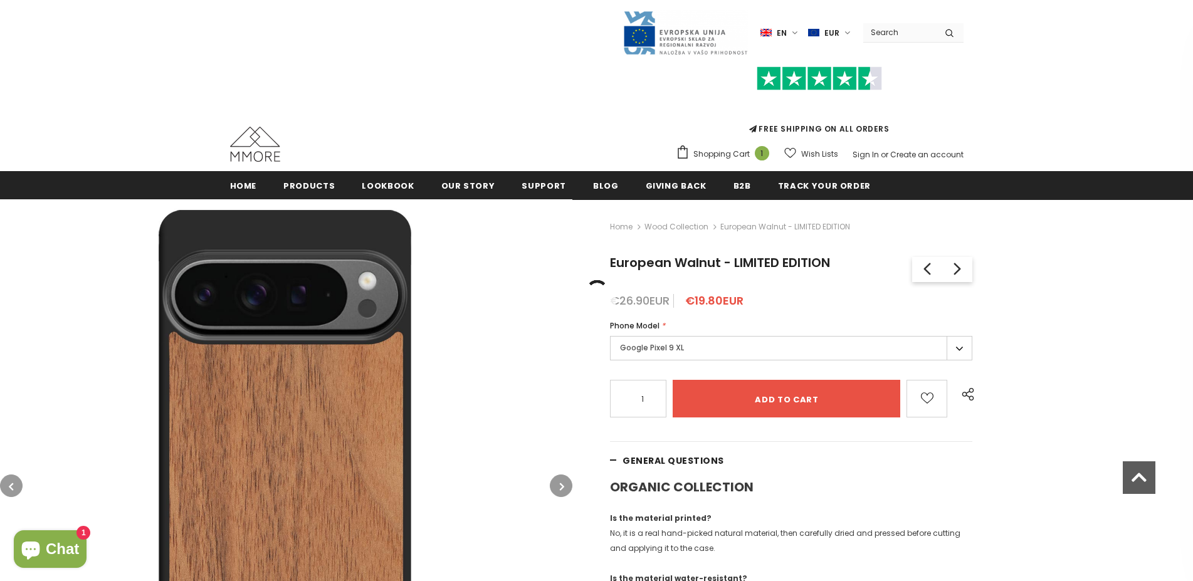
drag, startPoint x: 1071, startPoint y: 380, endPoint x: 1060, endPoint y: 132, distance: 247.9
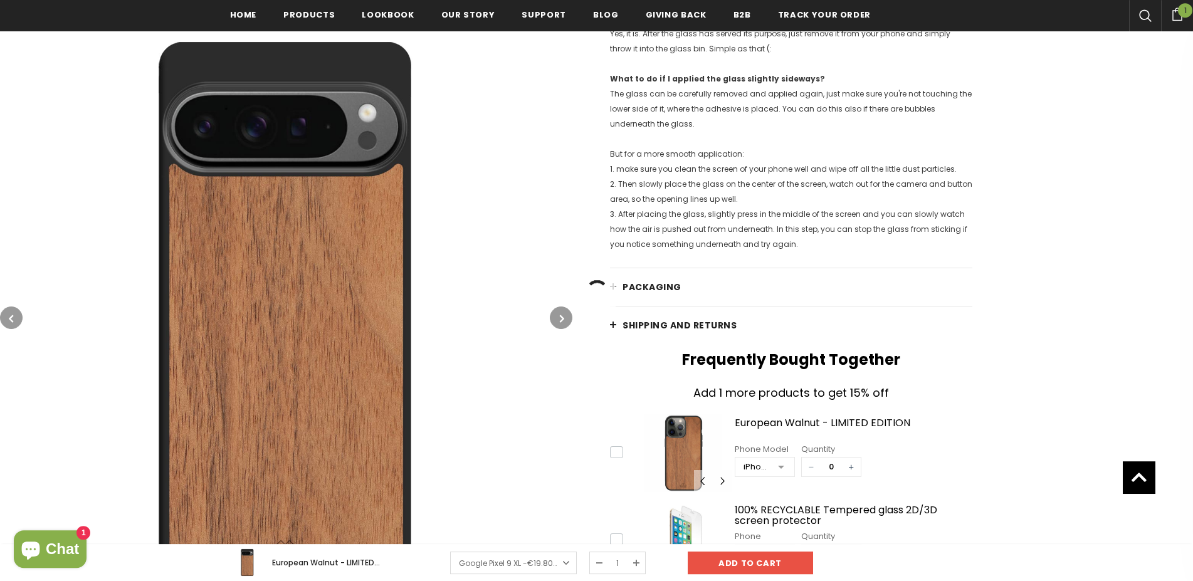
scroll to position [1599, 0]
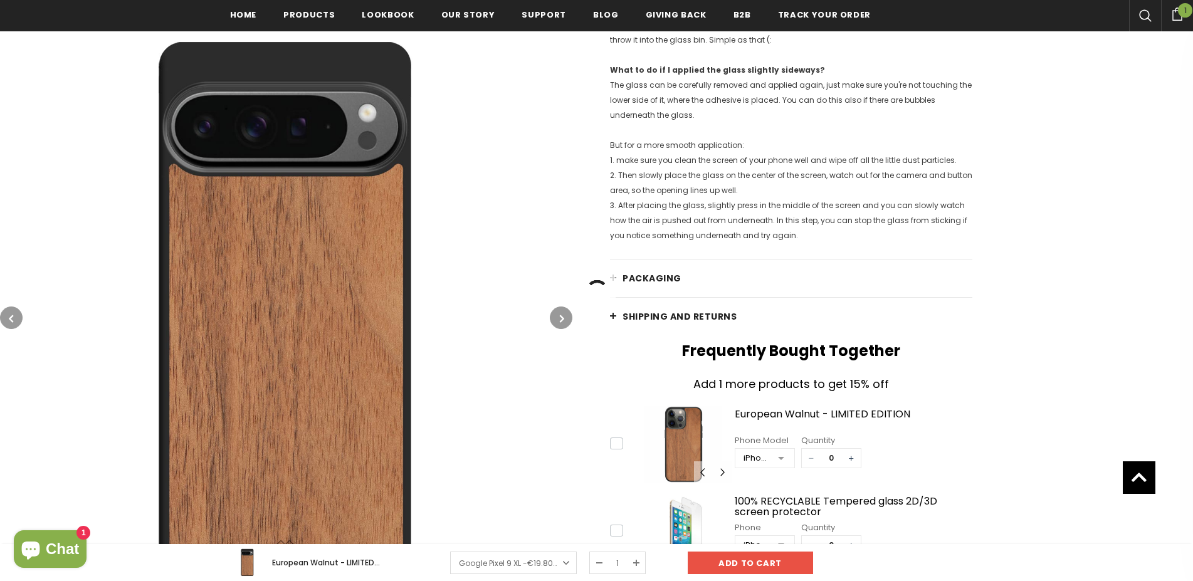
click at [624, 285] on span "PACKAGING" at bounding box center [652, 278] width 59 height 13
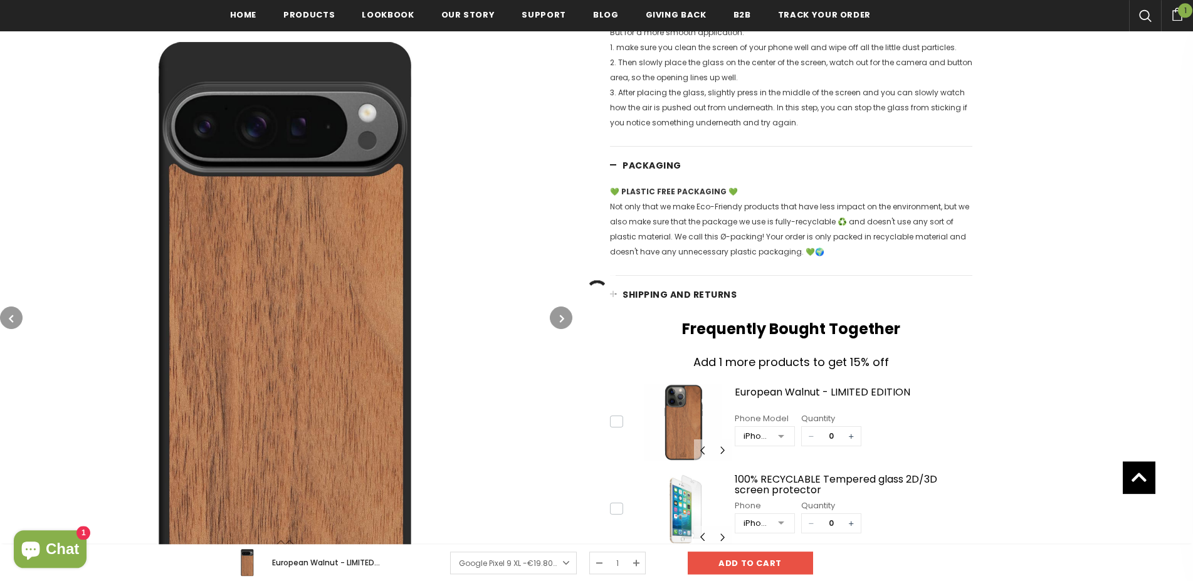
scroll to position [1727, 0]
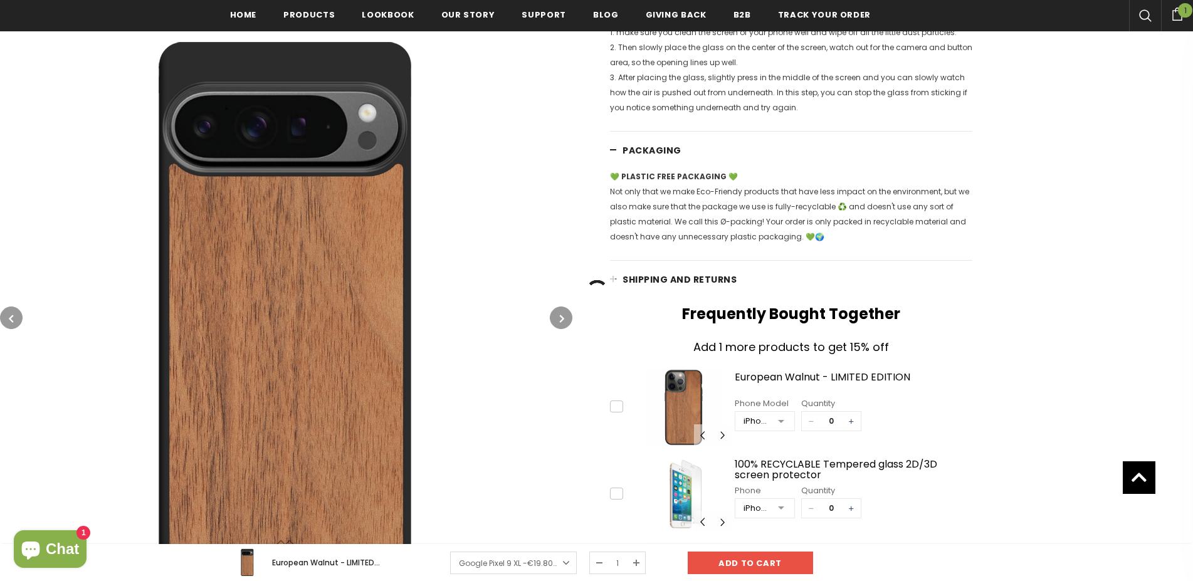
click at [700, 286] on span "Shipping and returns" at bounding box center [680, 279] width 114 height 13
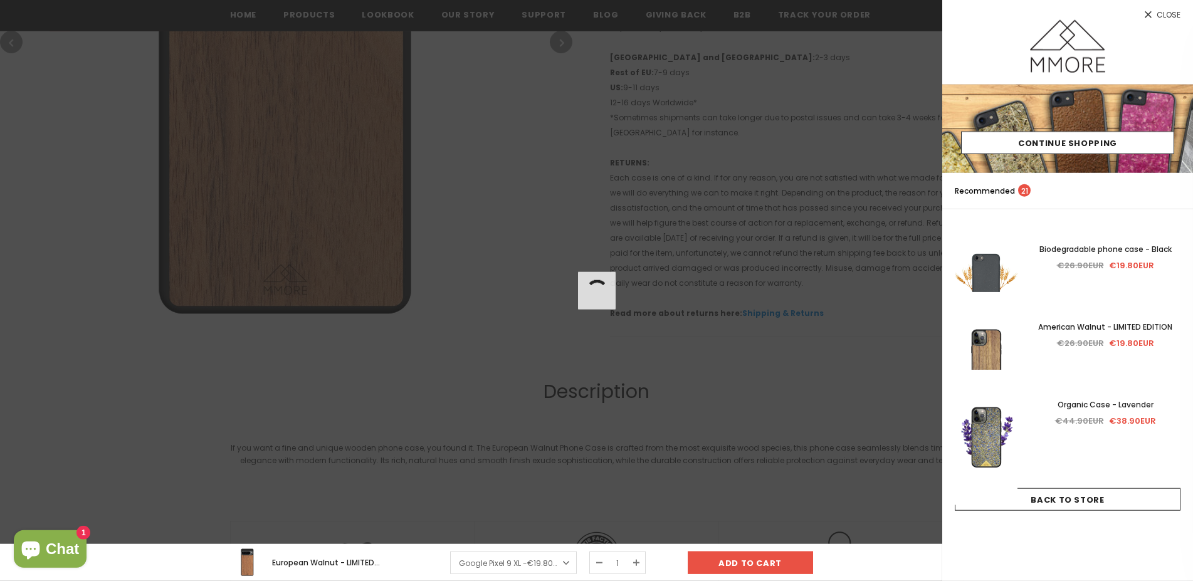
scroll to position [2494, 0]
click at [1155, 16] on link "Close" at bounding box center [1067, 10] width 251 height 20
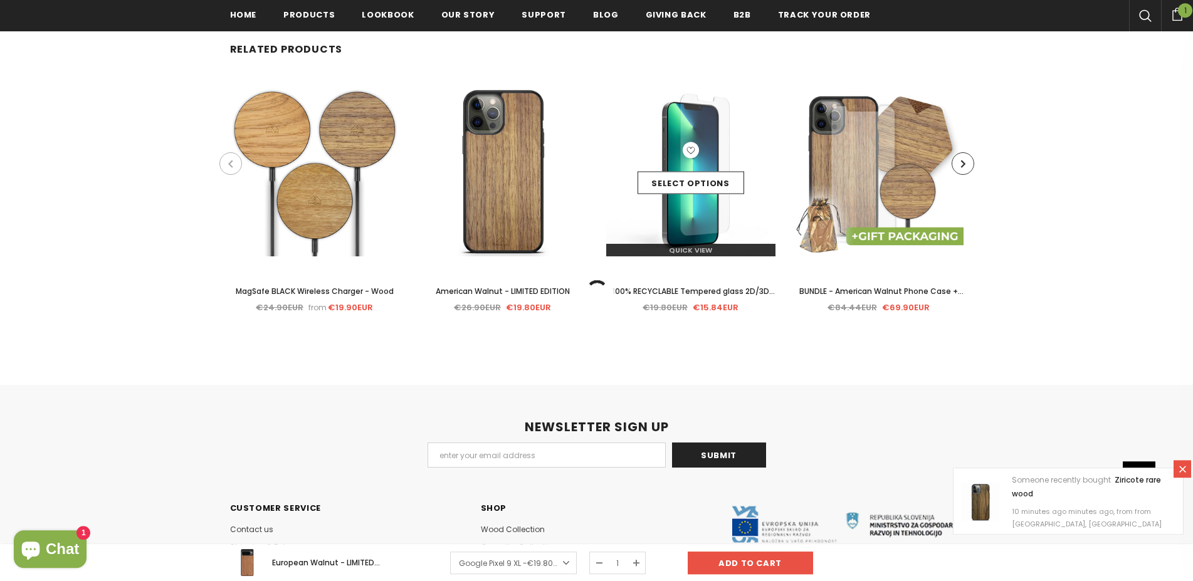
scroll to position [4412, 0]
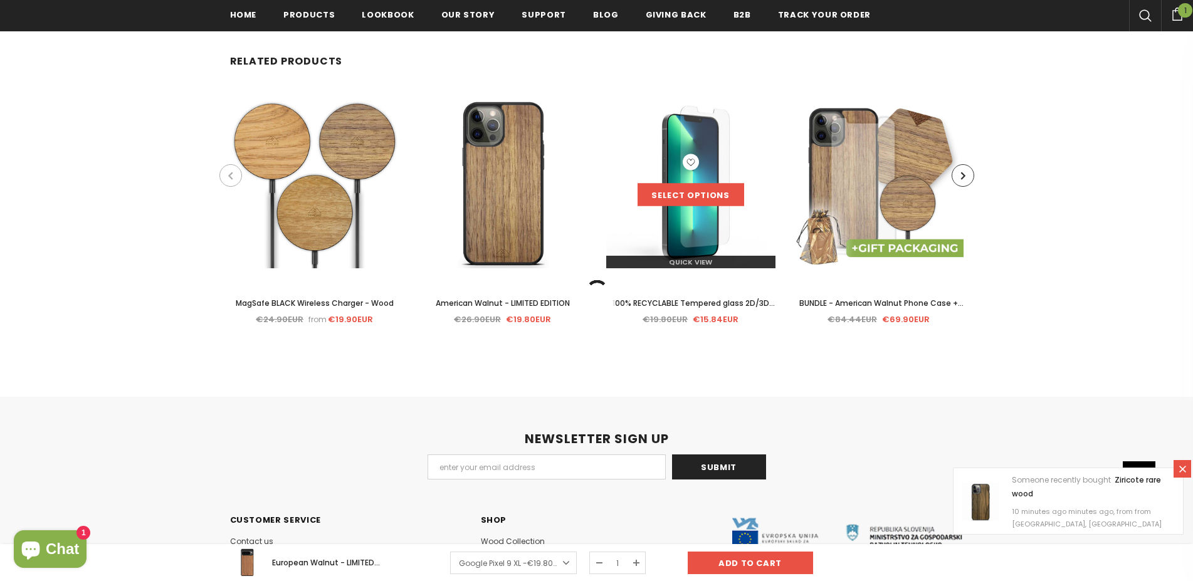
click at [700, 206] on link "Select options" at bounding box center [691, 195] width 107 height 23
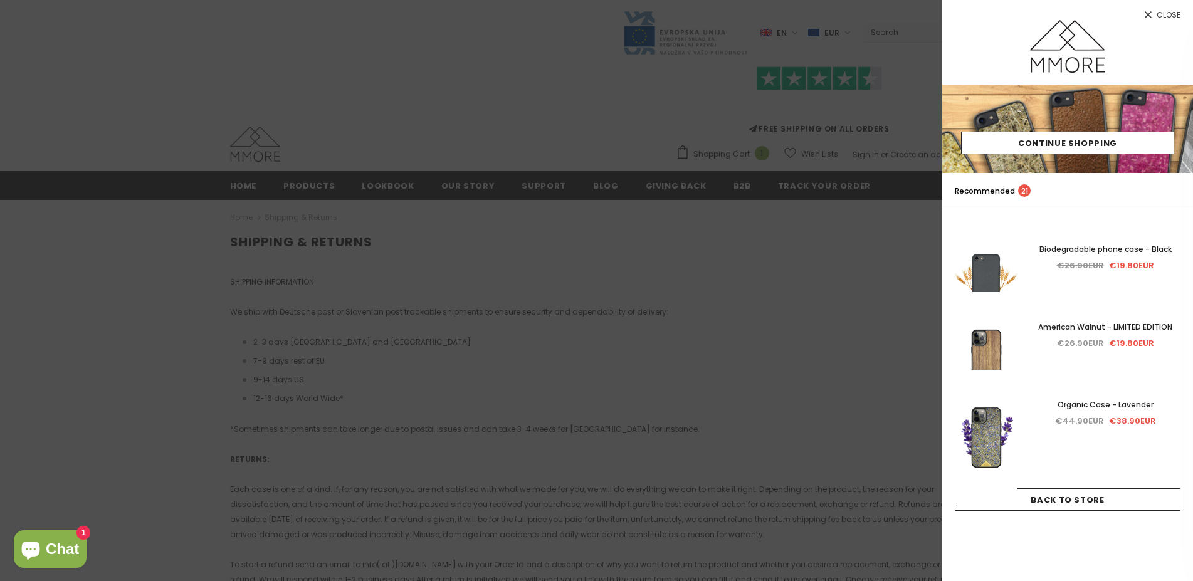
click at [1160, 7] on link "Close" at bounding box center [1067, 10] width 251 height 20
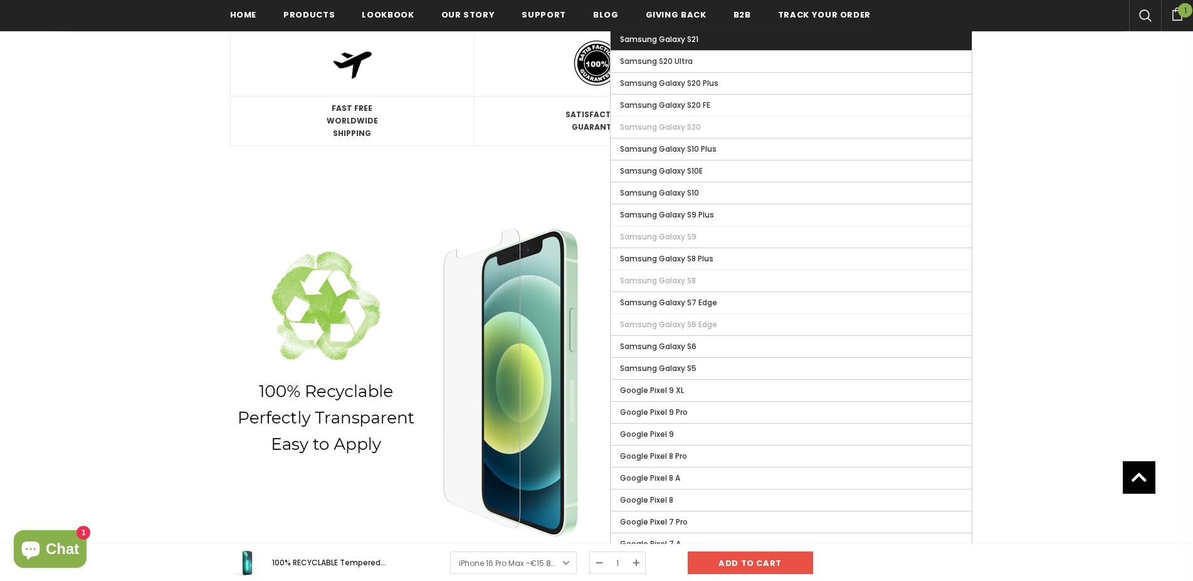
scroll to position [1346, 0]
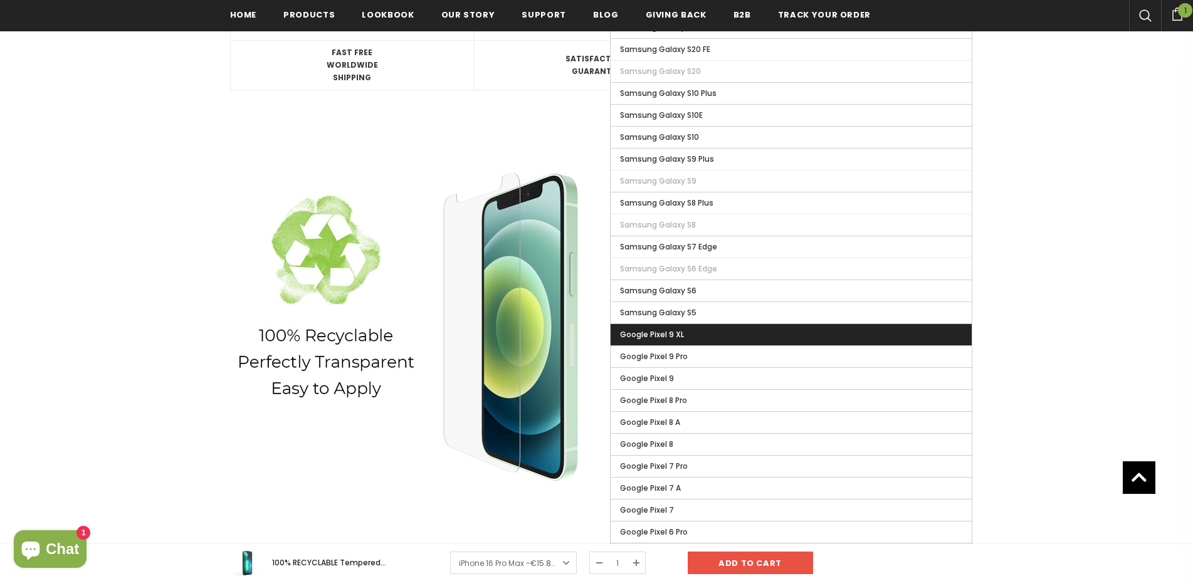
click at [732, 332] on label "Google Pixel 9 XL" at bounding box center [791, 334] width 361 height 21
click at [0, 0] on input "Google Pixel 9 XL" at bounding box center [0, 0] width 0 height 0
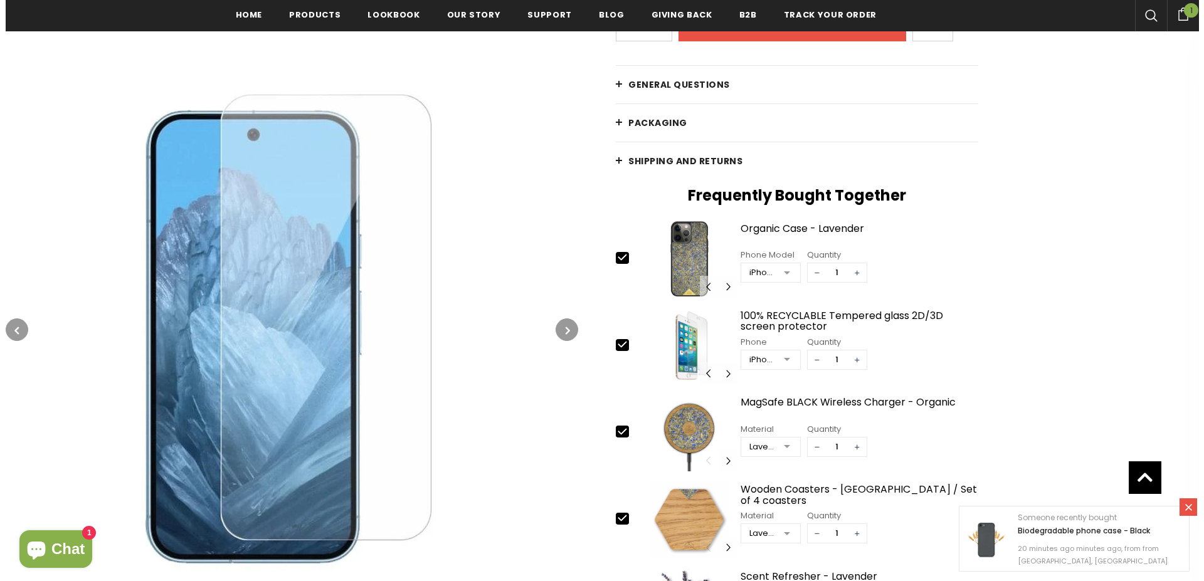
scroll to position [131, 0]
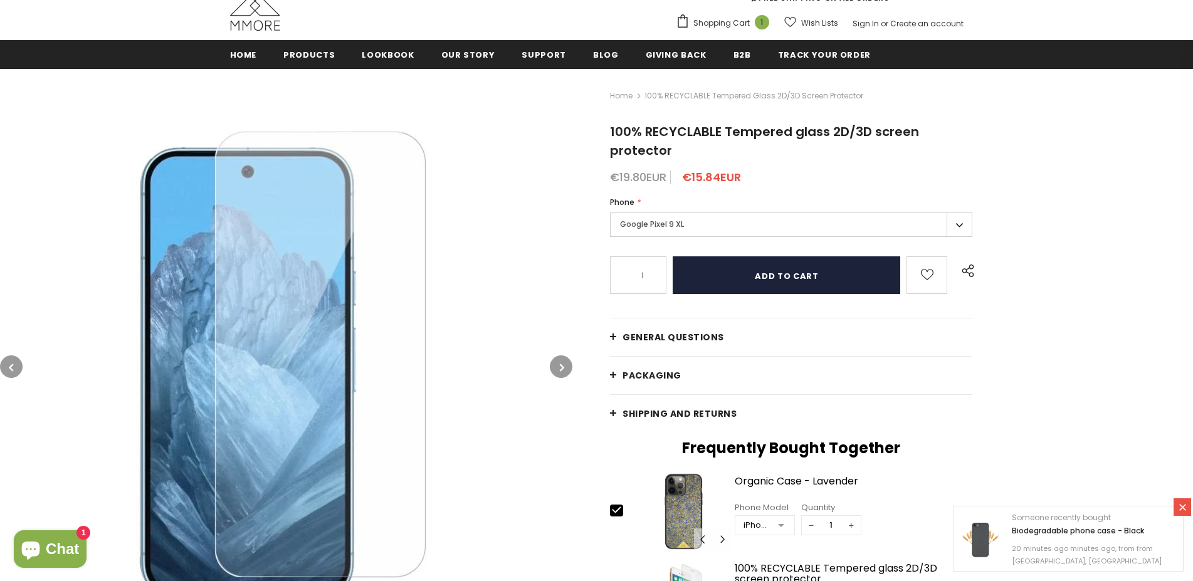
click at [787, 279] on input "Add to cart" at bounding box center [787, 275] width 228 height 38
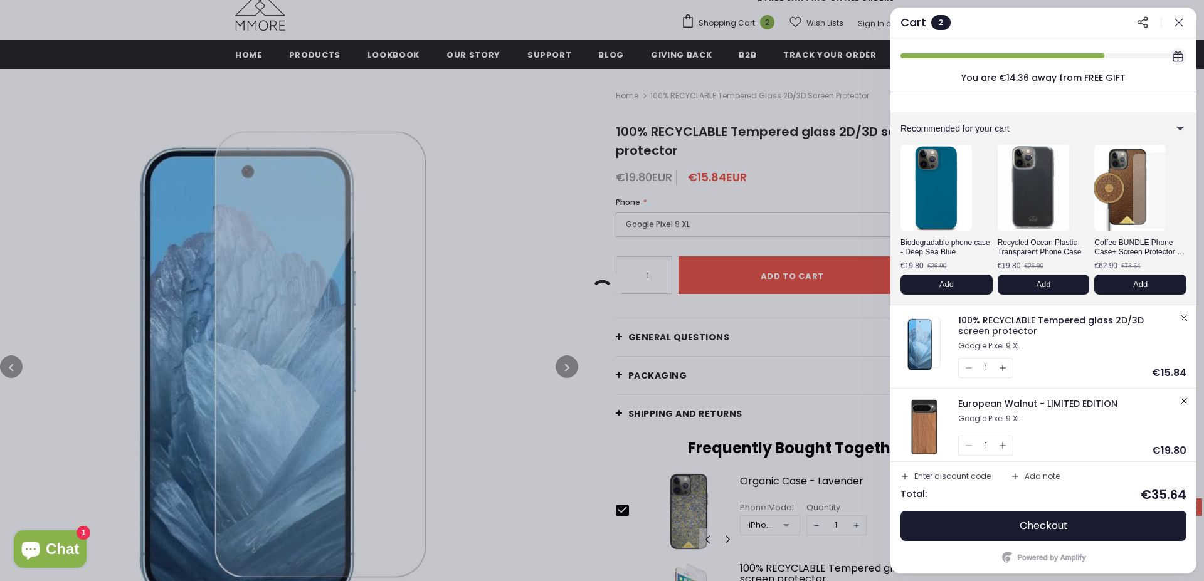
scroll to position [5, 0]
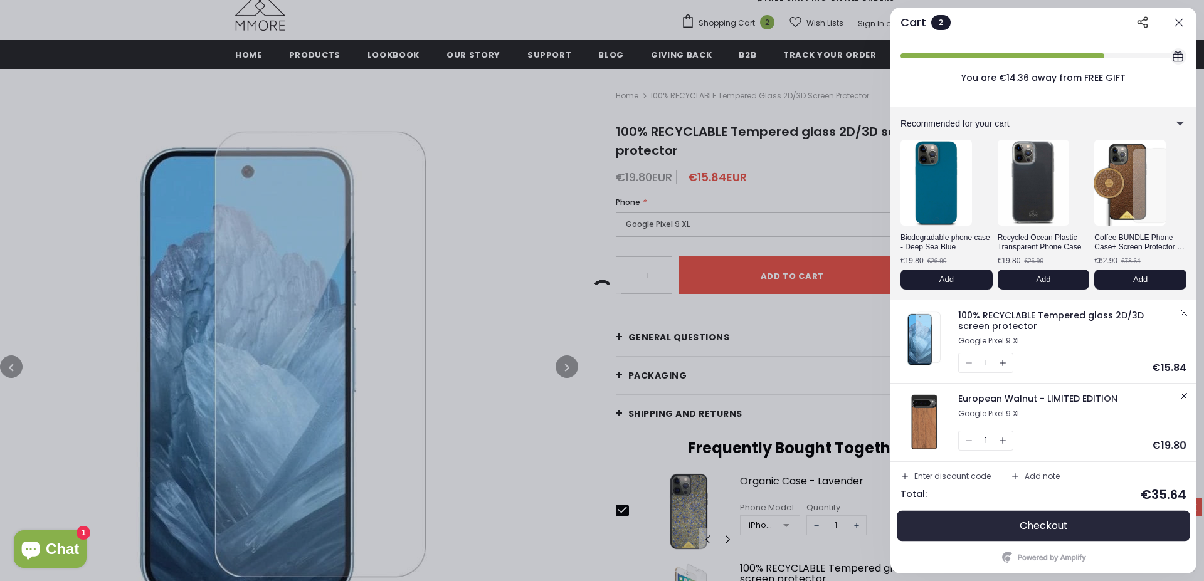
click at [1033, 527] on span "Checkout" at bounding box center [1043, 526] width 48 height 13
